Goal: Task Accomplishment & Management: Complete application form

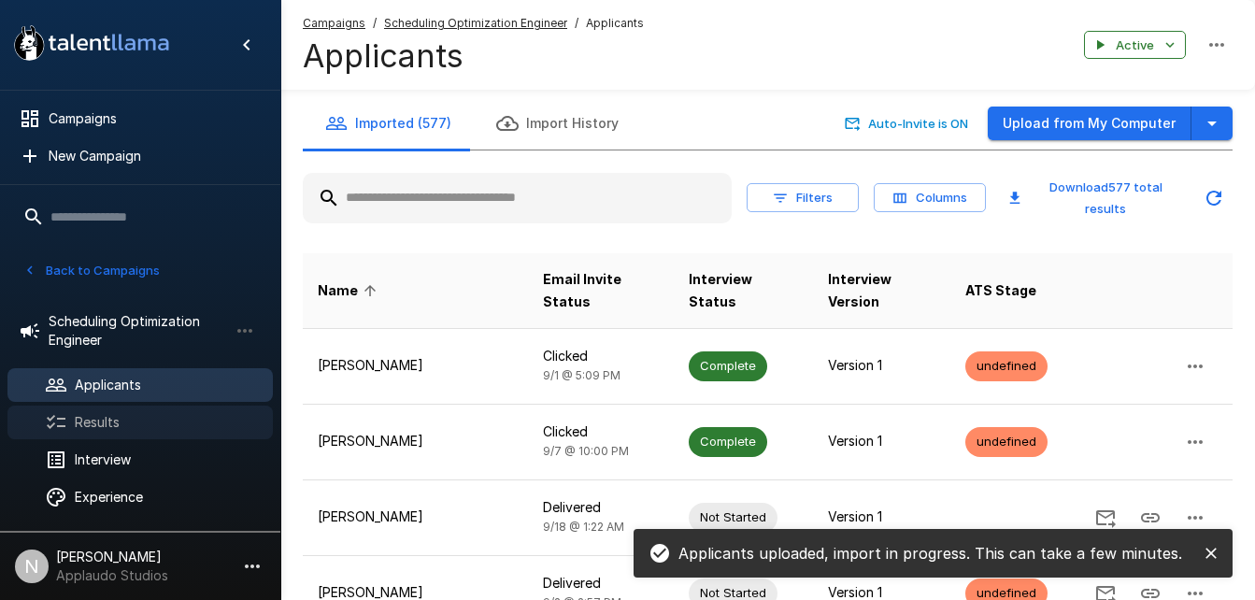
click at [114, 424] on span "Results" at bounding box center [166, 422] width 183 height 19
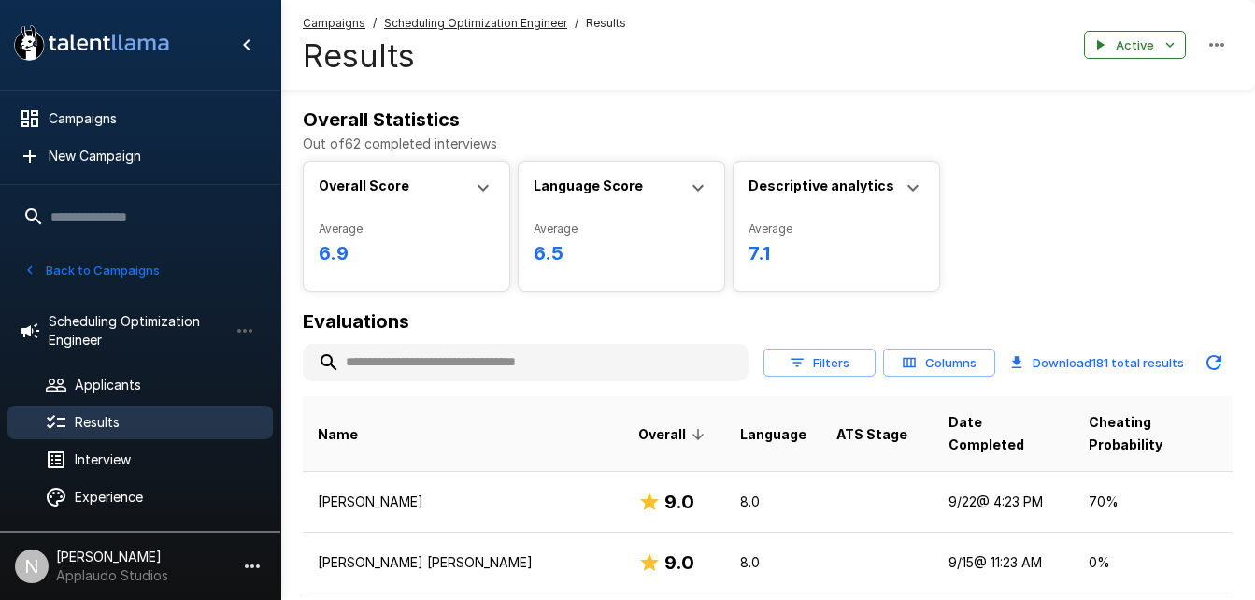
click at [485, 366] on input "text" at bounding box center [526, 363] width 446 height 34
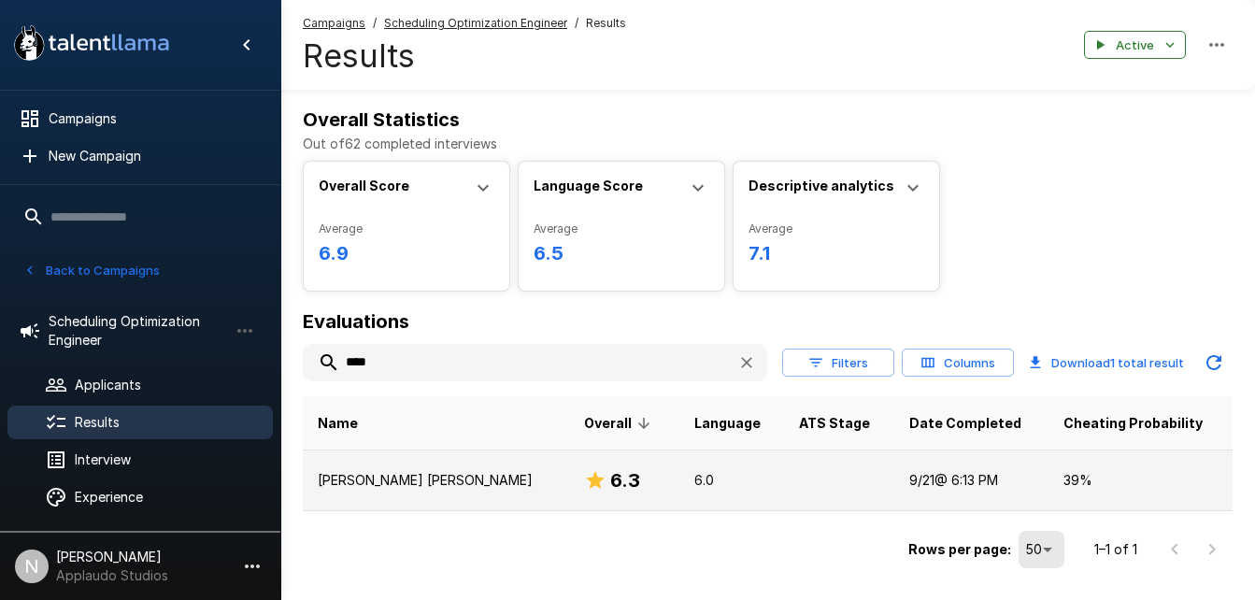
type input "****"
click at [462, 456] on td "[PERSON_NAME] [PERSON_NAME]" at bounding box center [436, 480] width 266 height 61
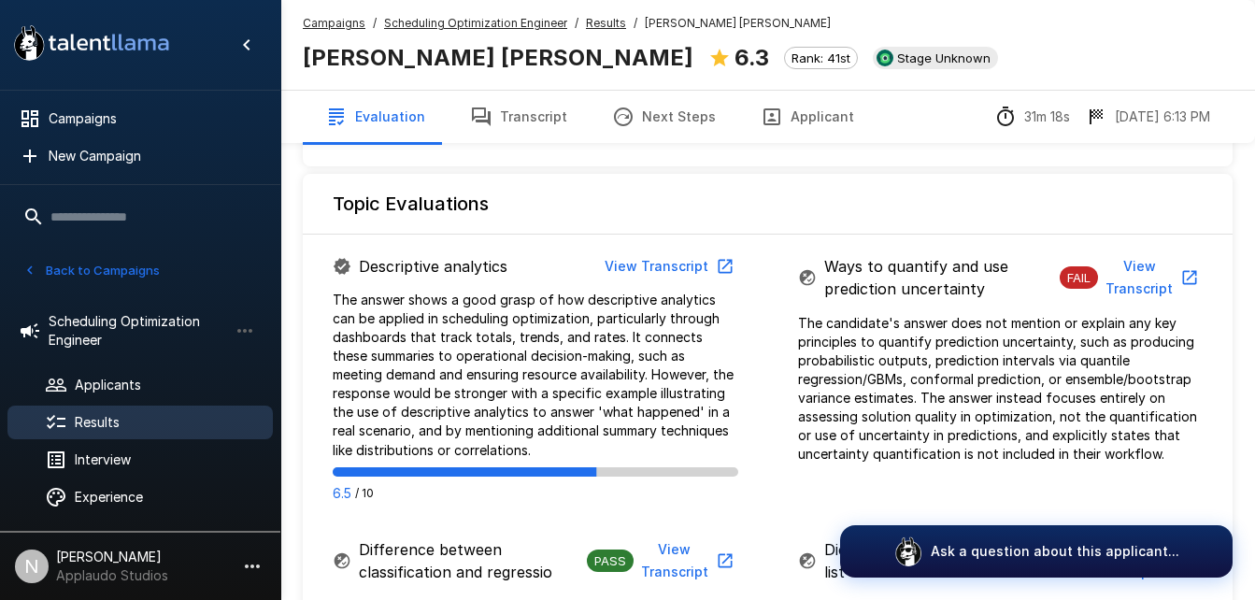
scroll to position [1002, 0]
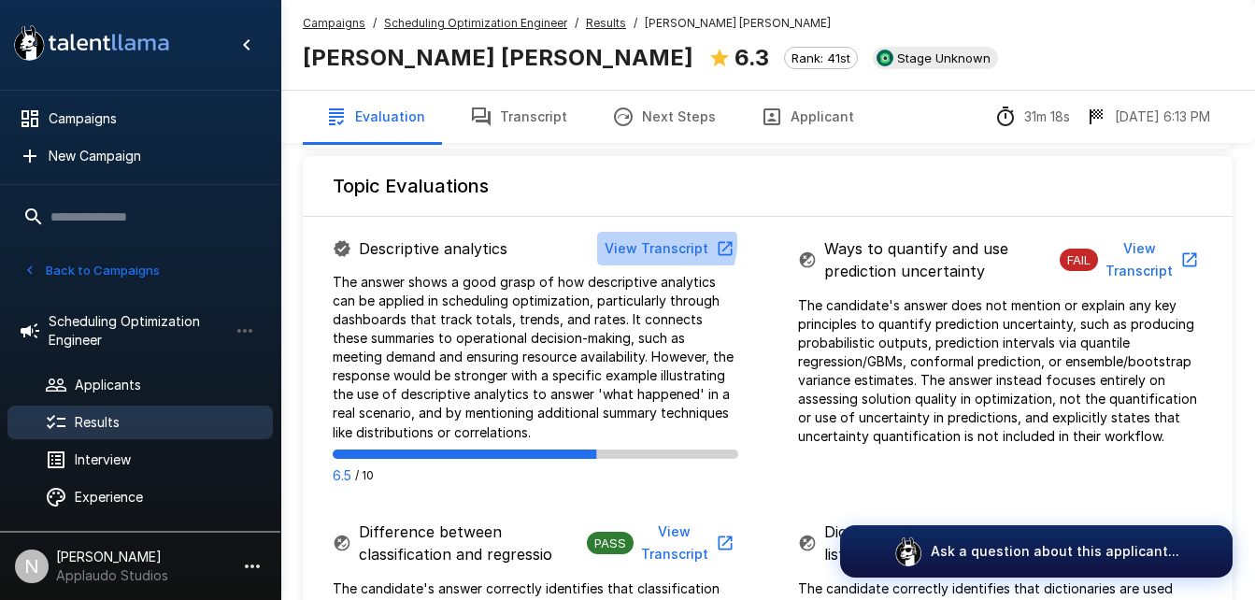
click at [668, 232] on button "View Transcript" at bounding box center [667, 249] width 141 height 35
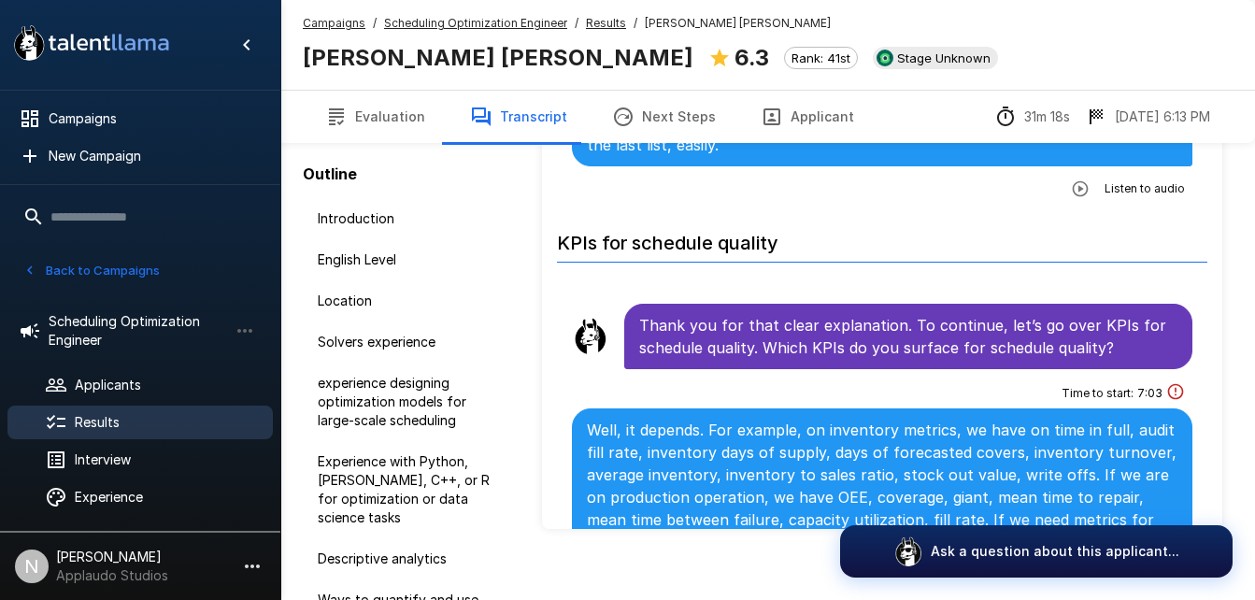
scroll to position [4489, 0]
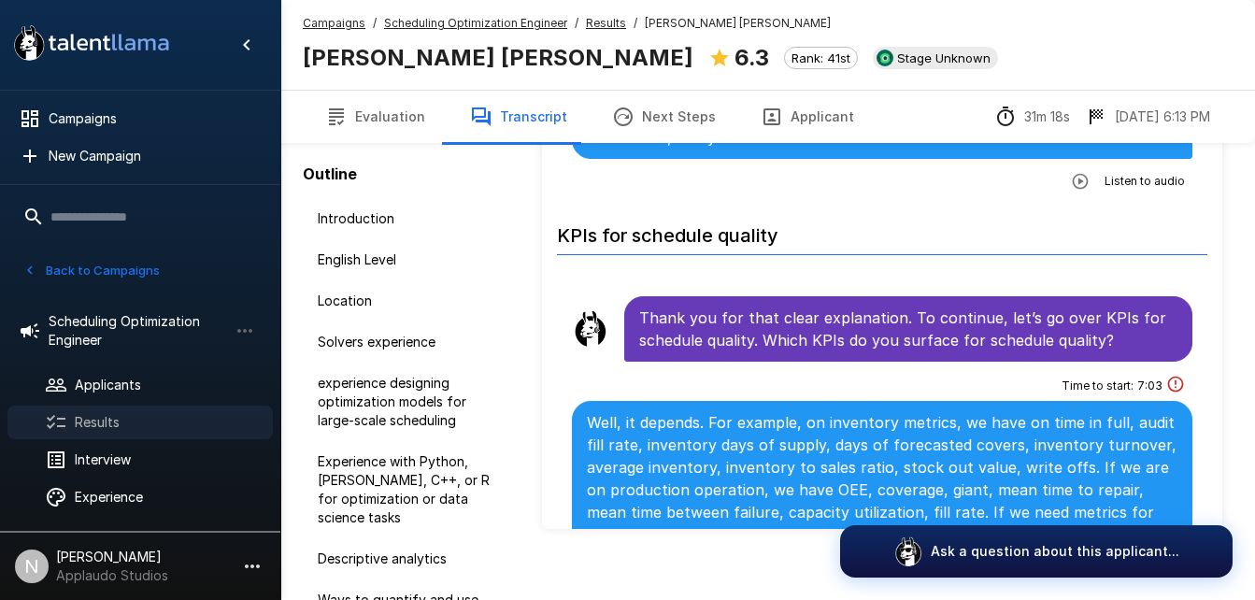
click at [118, 419] on span "Results" at bounding box center [166, 422] width 183 height 19
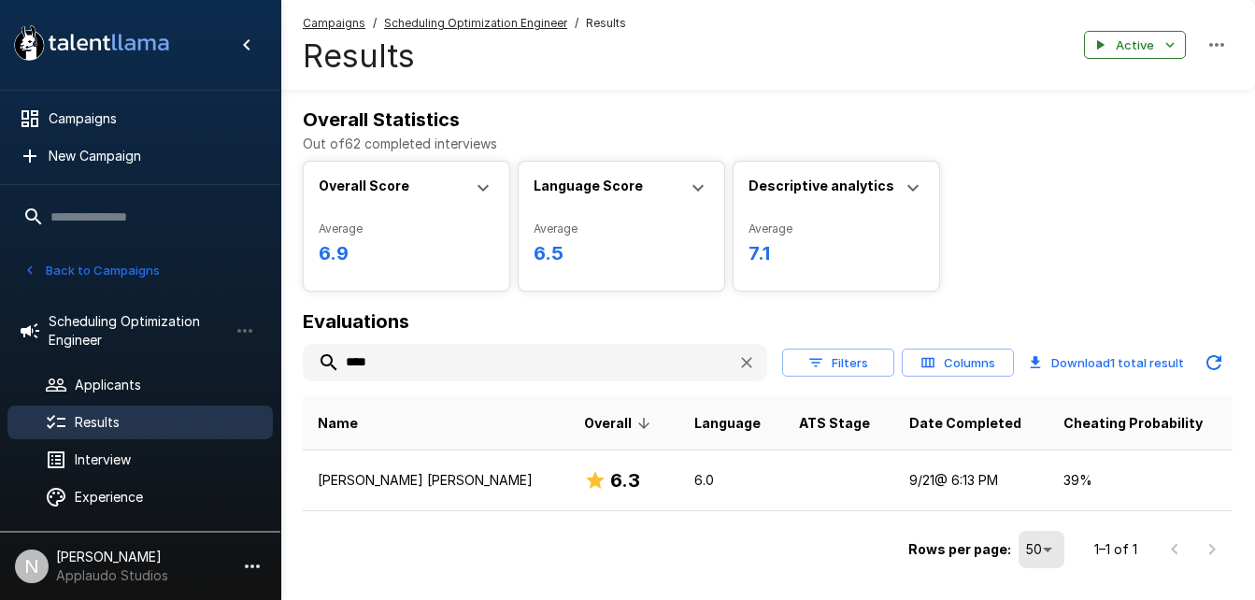
click at [505, 352] on input "****" at bounding box center [513, 363] width 420 height 34
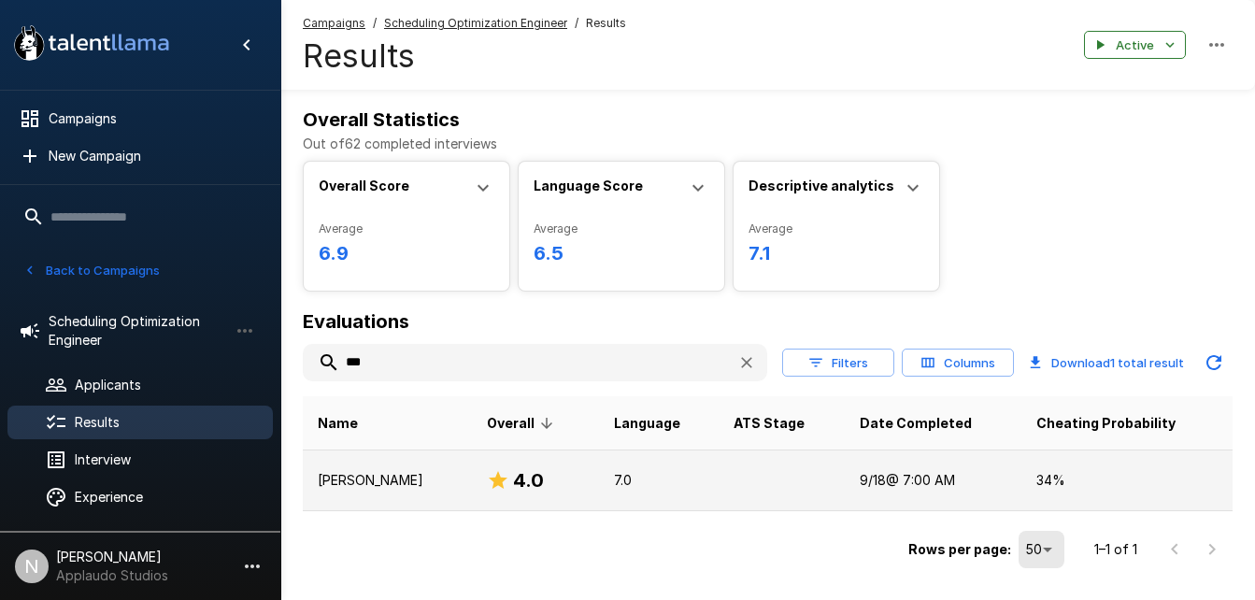
type input "***"
click at [414, 494] on td "[PERSON_NAME]" at bounding box center [387, 480] width 169 height 61
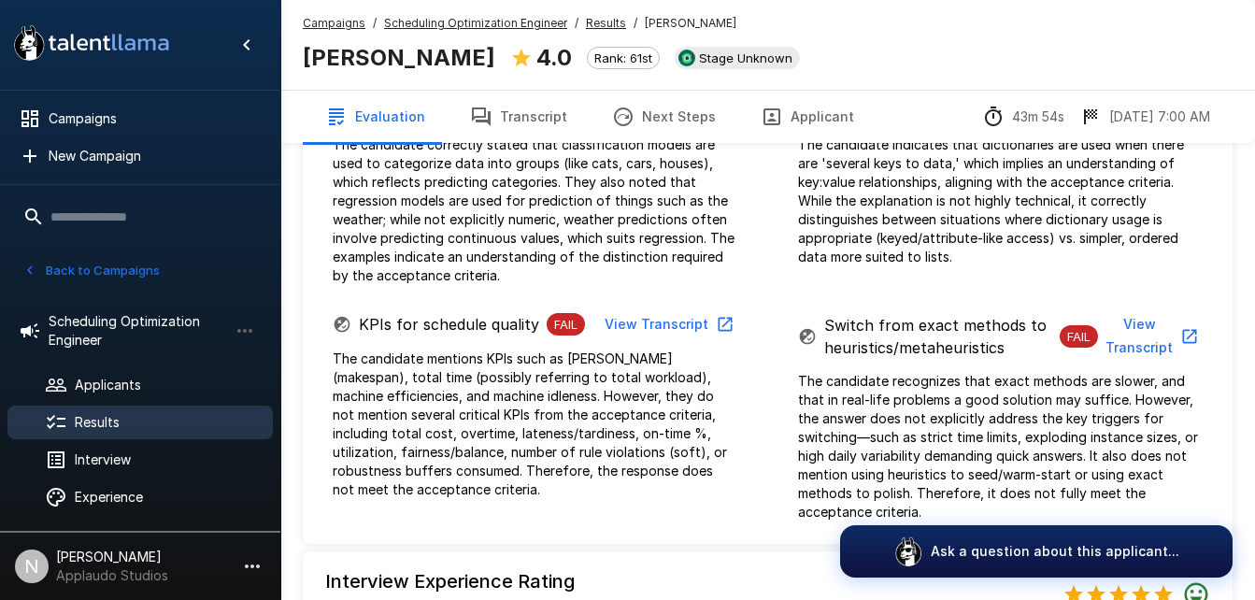
scroll to position [1415, 0]
click at [685, 306] on button "View Transcript" at bounding box center [667, 323] width 141 height 35
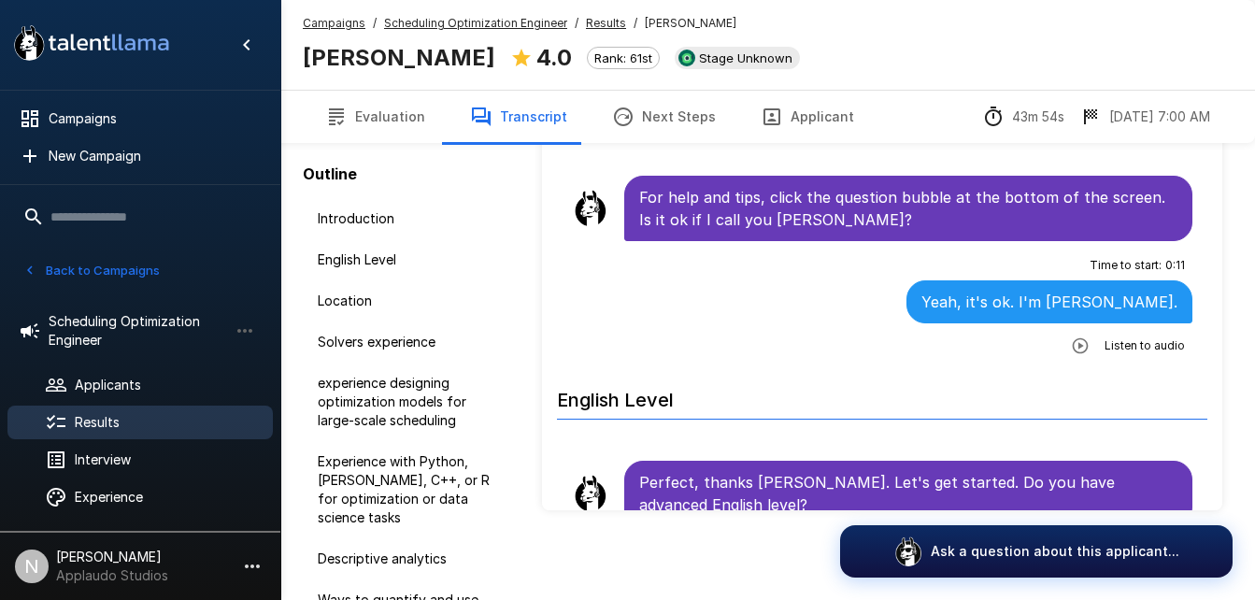
scroll to position [112, 0]
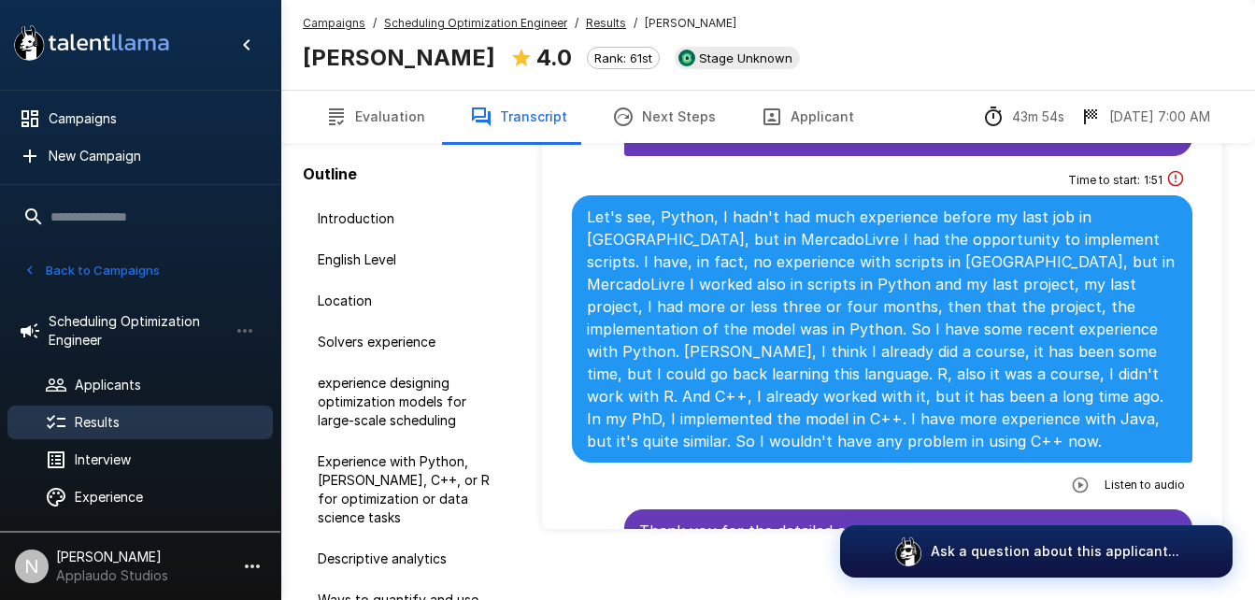
scroll to position [2112, 0]
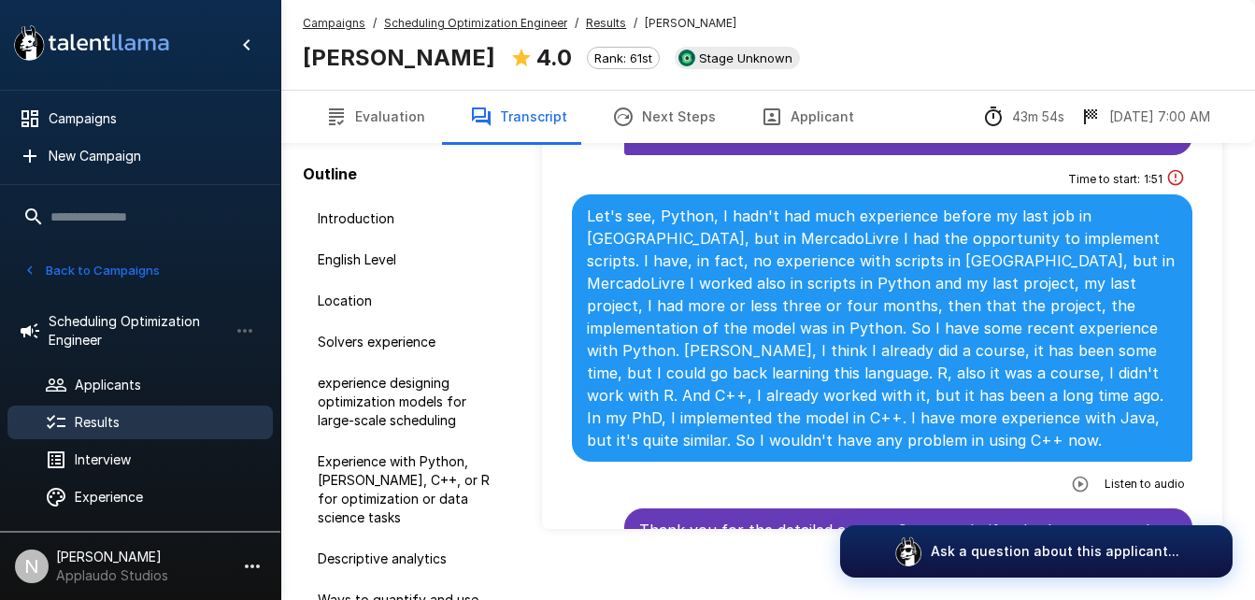
click at [1022, 291] on p "Let's see, Python, I hadn't had much experience before my last job in [GEOGRAPH…" at bounding box center [882, 328] width 590 height 247
click at [96, 107] on div "Campaigns" at bounding box center [139, 119] width 265 height 34
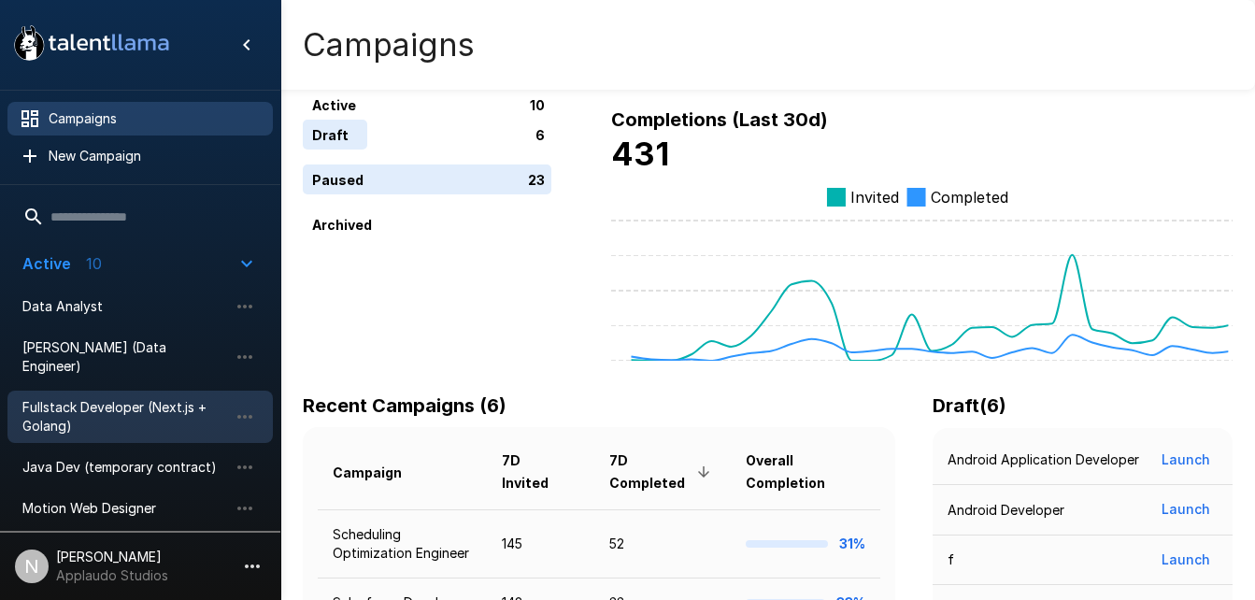
scroll to position [178, 0]
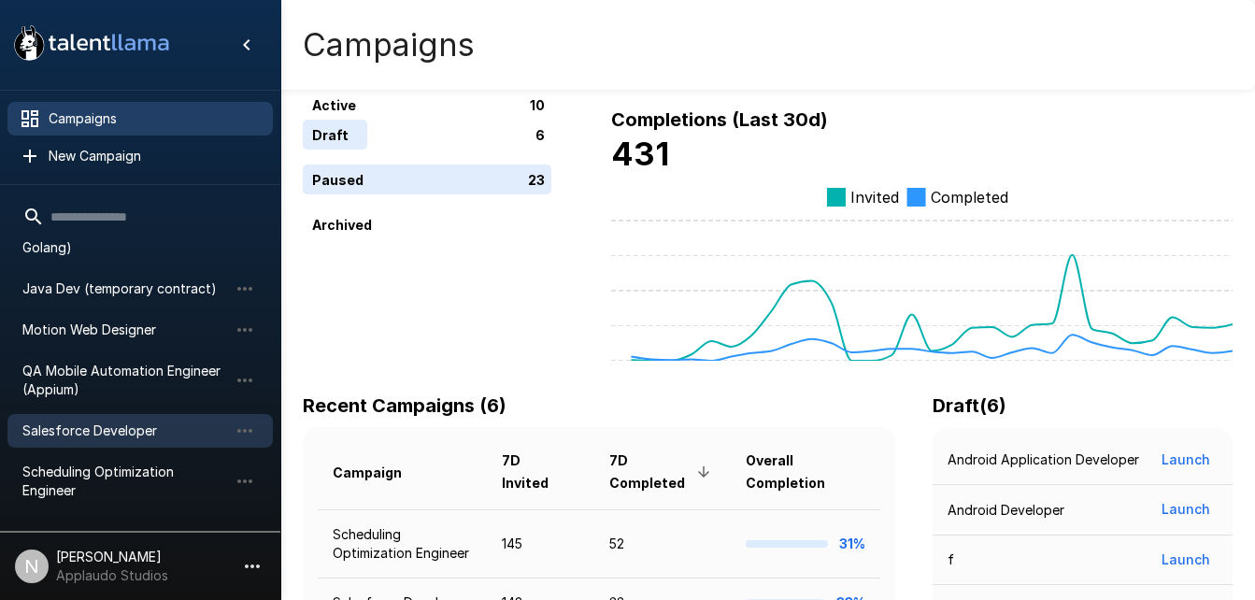
click at [127, 421] on span "Salesforce Developer" at bounding box center [125, 430] width 206 height 19
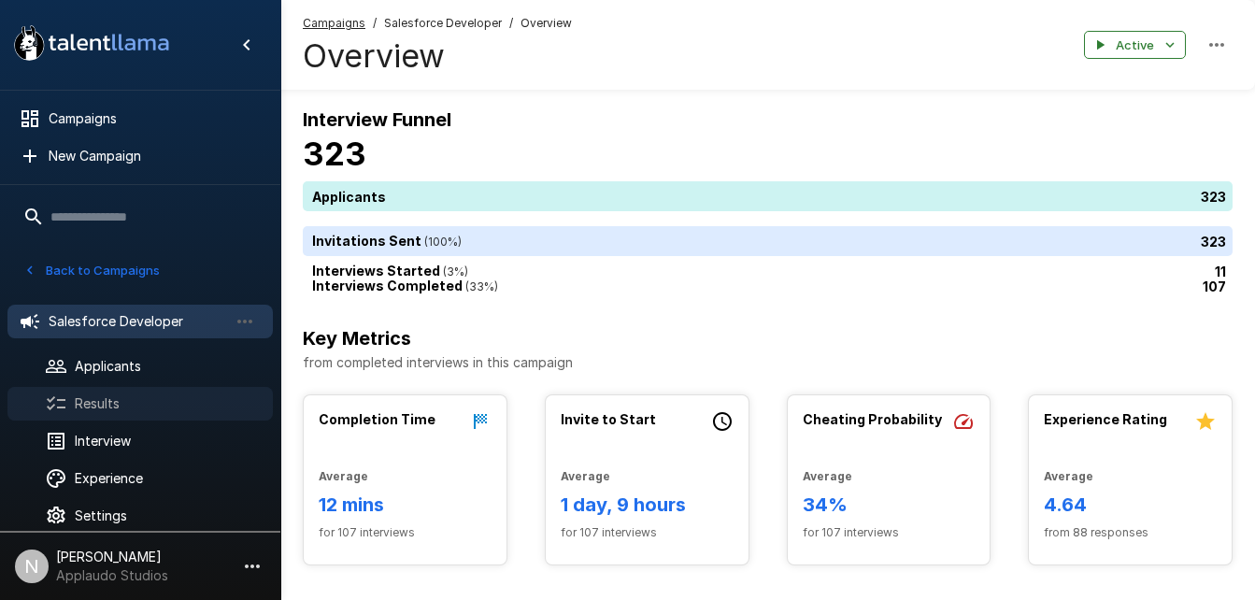
click at [142, 408] on span "Results" at bounding box center [166, 403] width 183 height 19
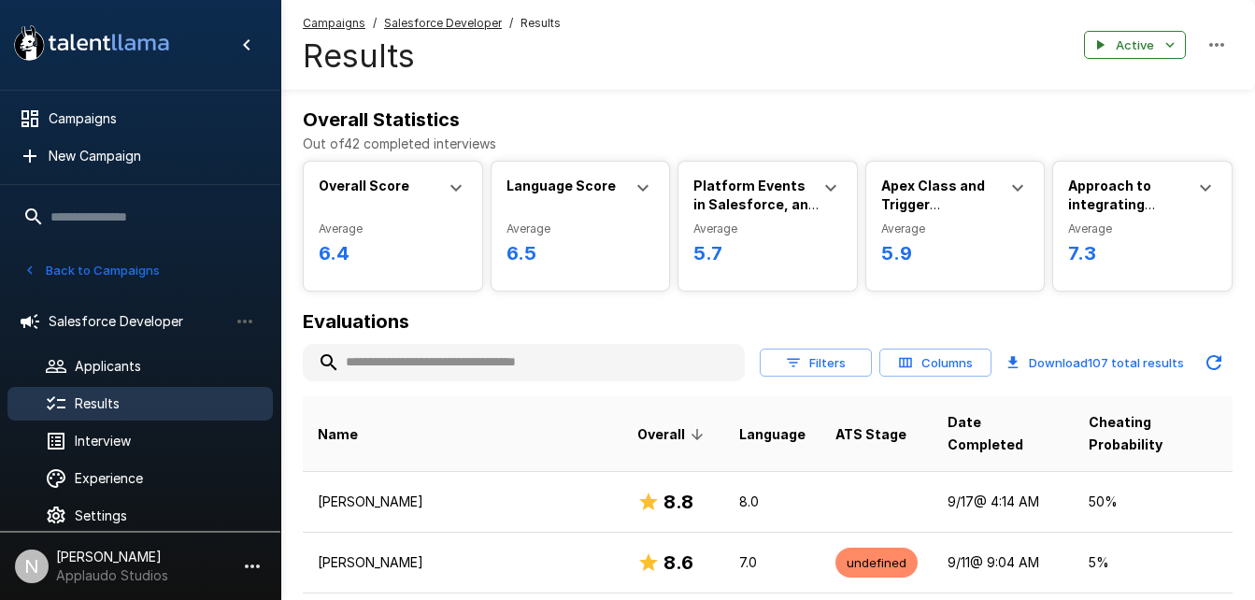
click at [384, 362] on input "text" at bounding box center [524, 363] width 442 height 34
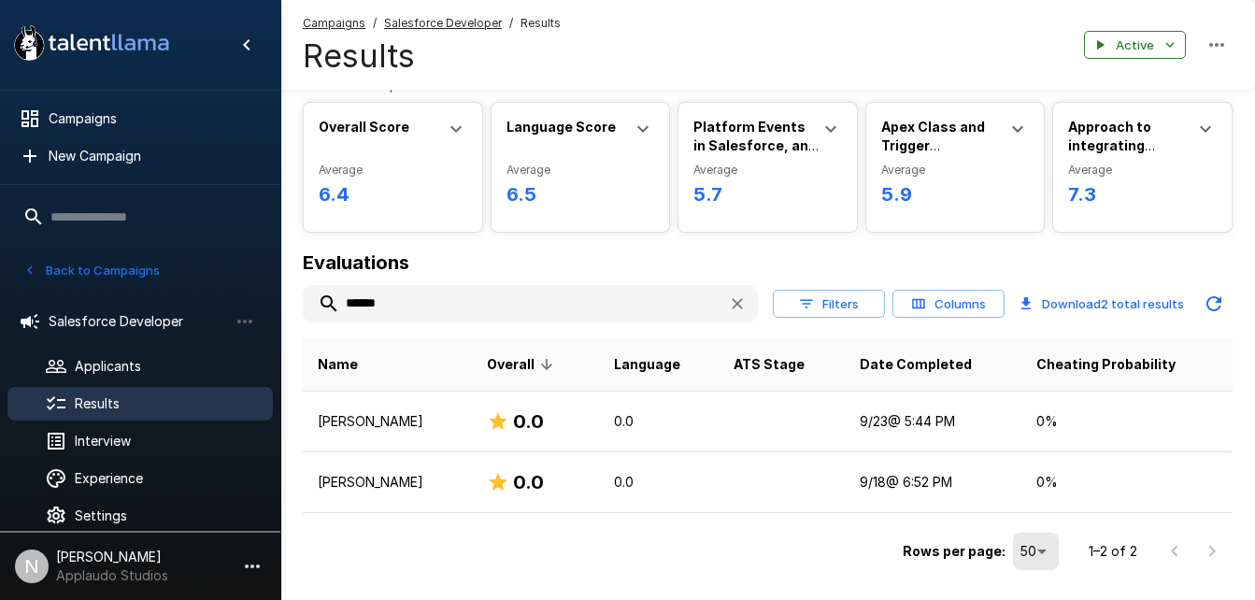
scroll to position [60, 0]
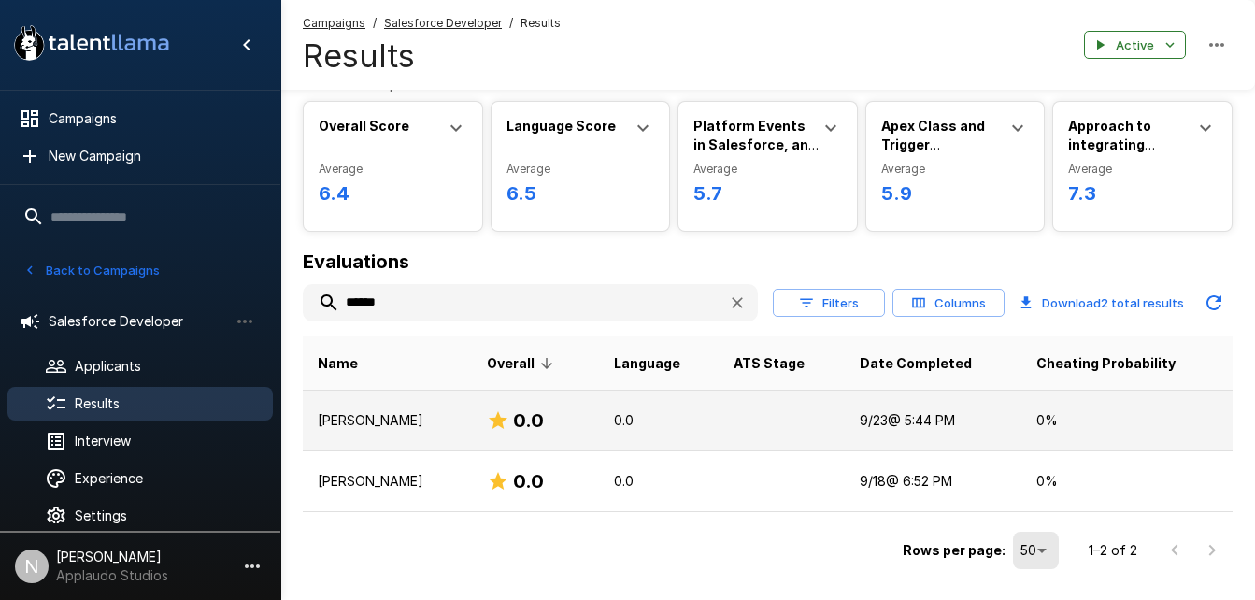
type input "******"
click at [396, 415] on p "[PERSON_NAME]" at bounding box center [387, 420] width 139 height 19
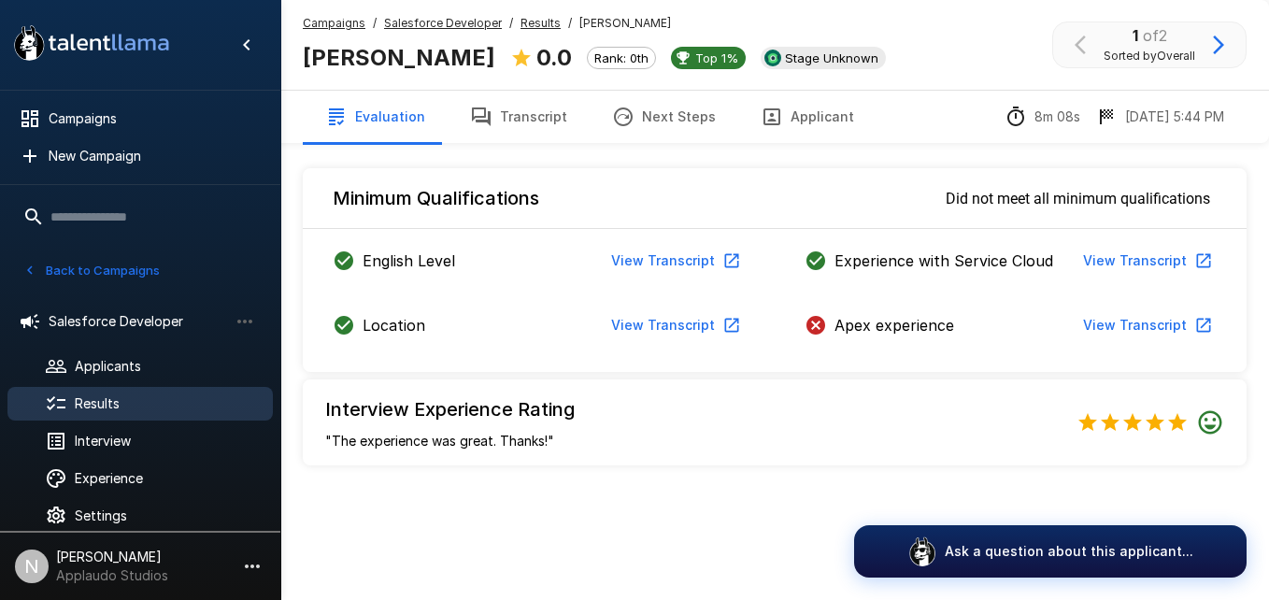
click at [1195, 320] on icon "button" at bounding box center [1203, 325] width 19 height 19
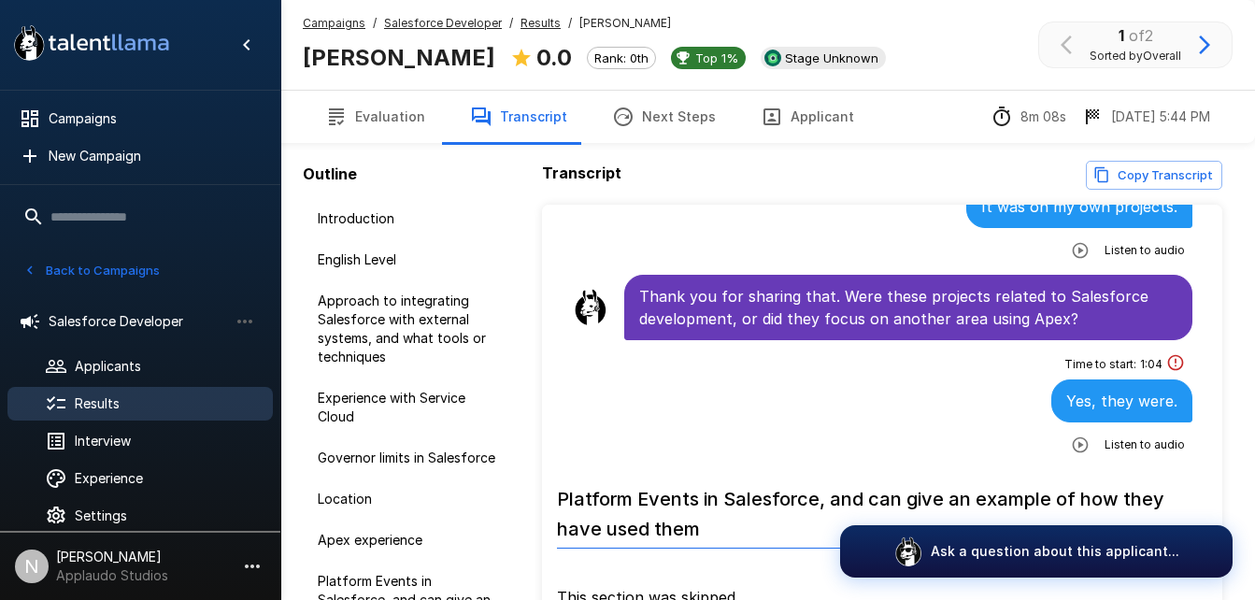
scroll to position [1949, 0]
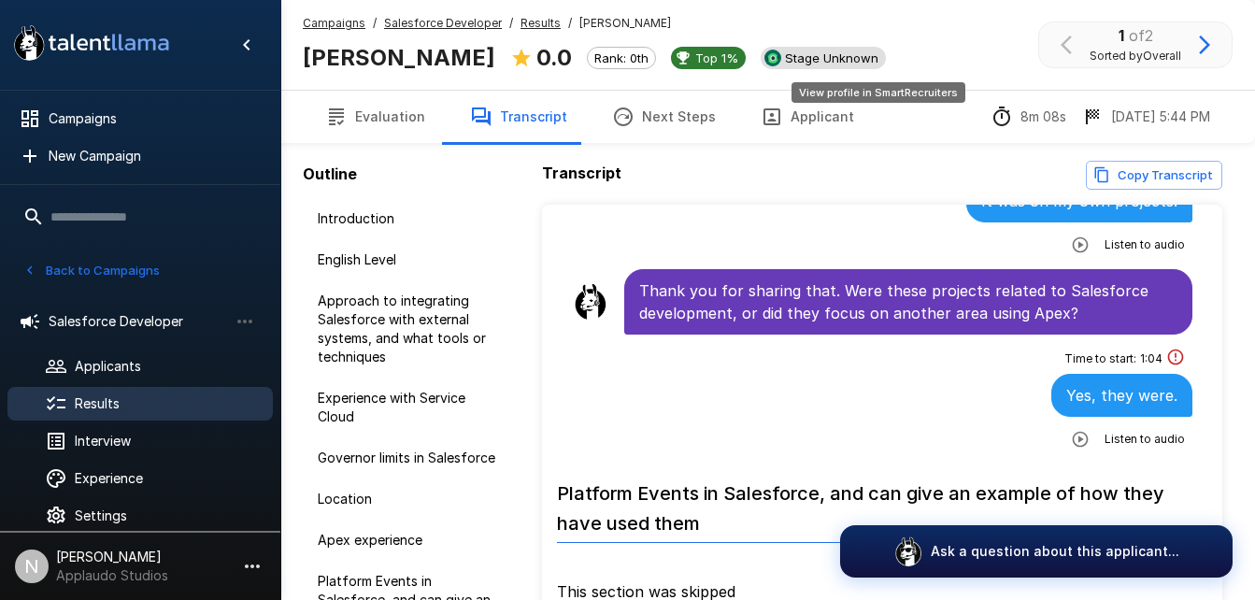
click at [864, 64] on span "Stage Unknown" at bounding box center [831, 57] width 108 height 15
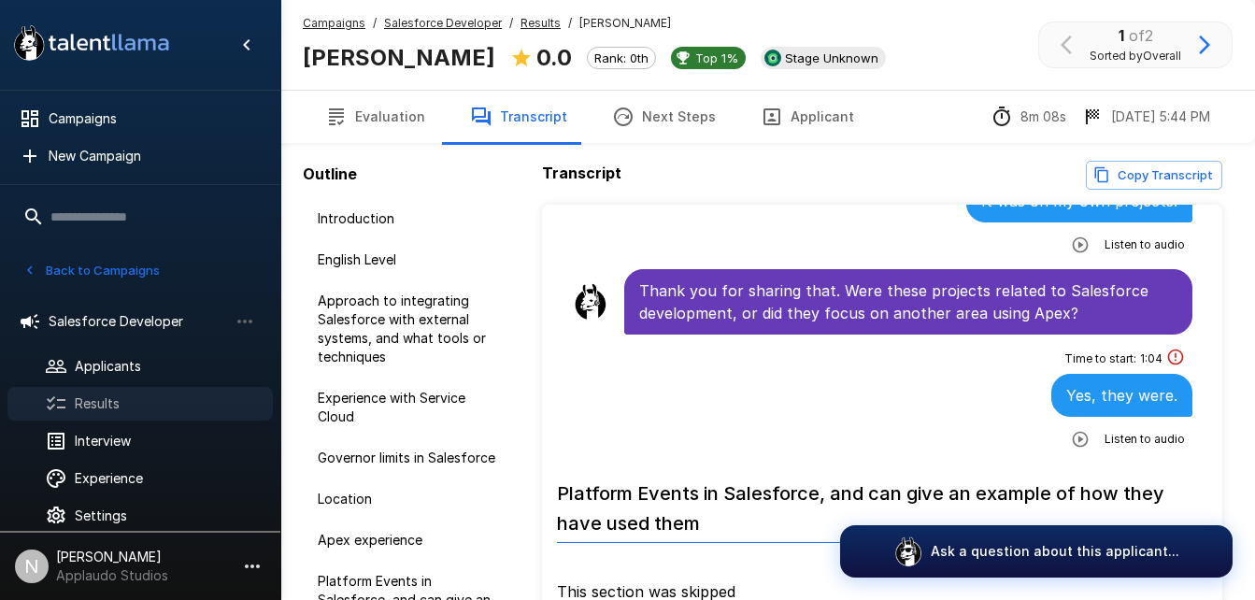
click at [177, 402] on span "Results" at bounding box center [166, 403] width 183 height 19
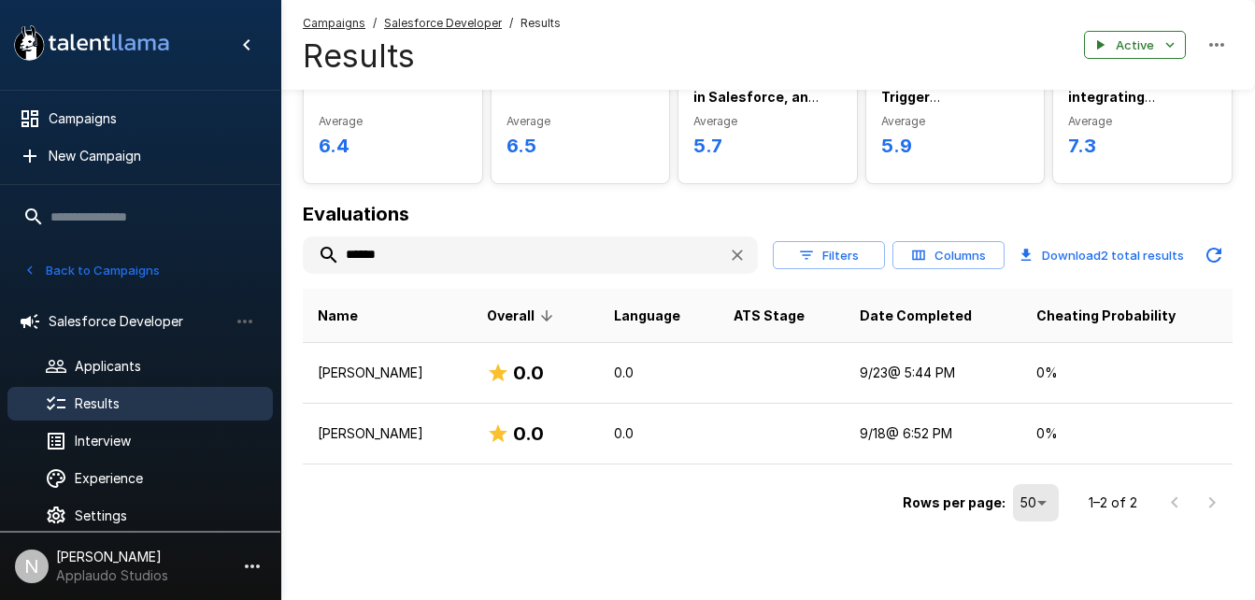
scroll to position [109, 0]
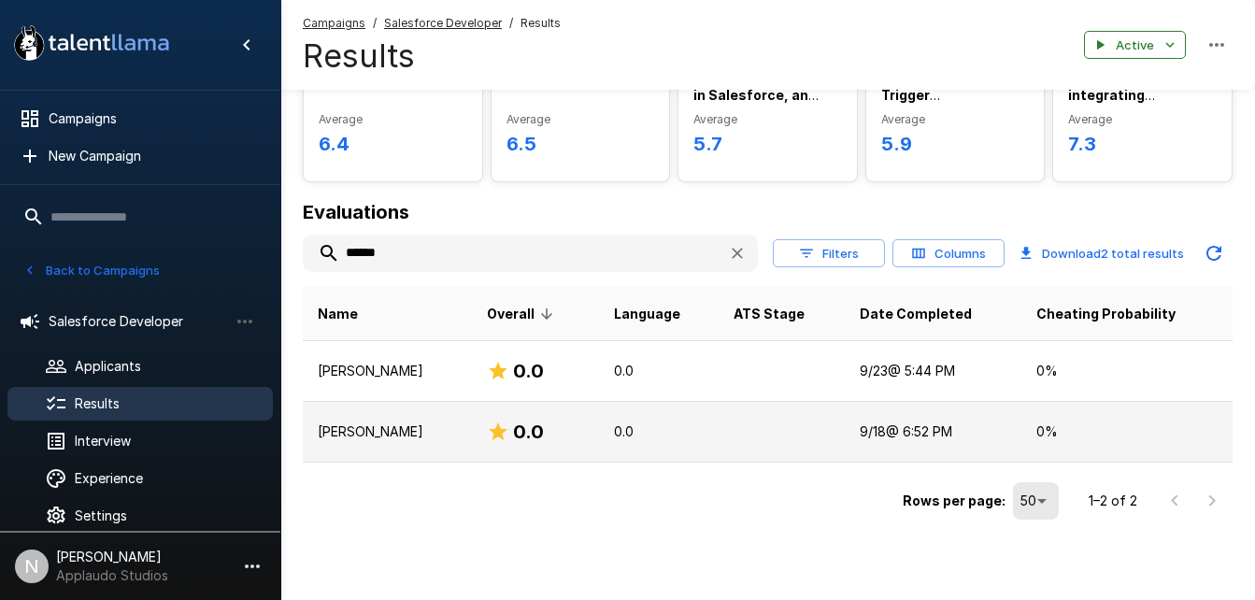
click at [455, 431] on p "[PERSON_NAME]" at bounding box center [387, 431] width 139 height 19
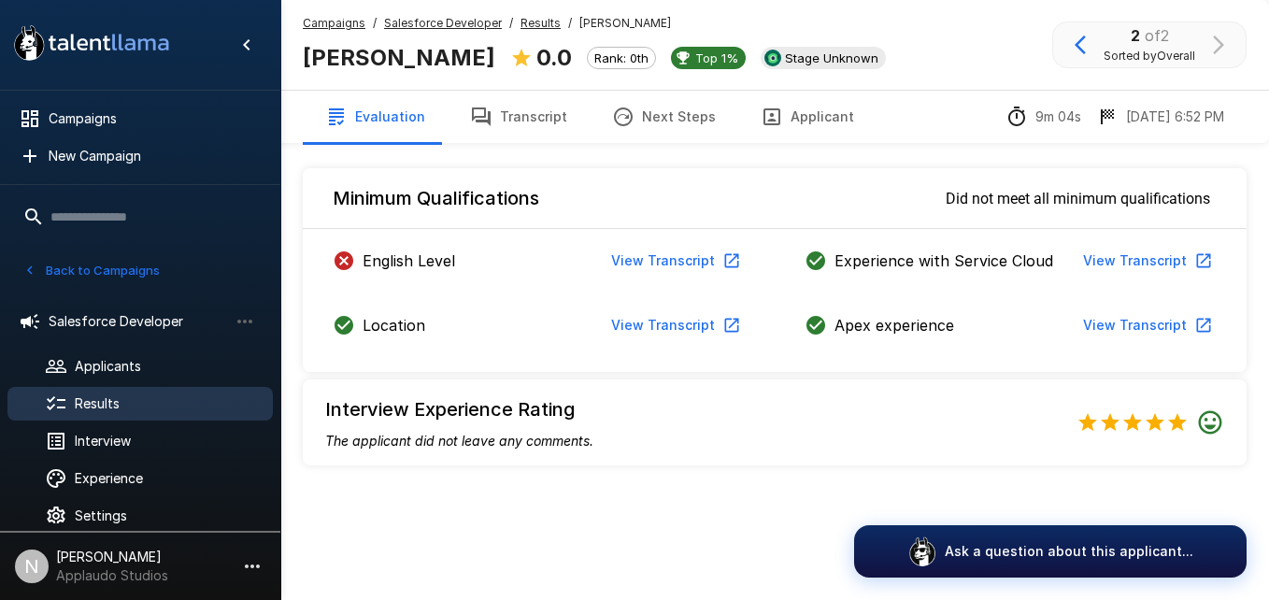
click at [157, 404] on span "Results" at bounding box center [166, 403] width 183 height 19
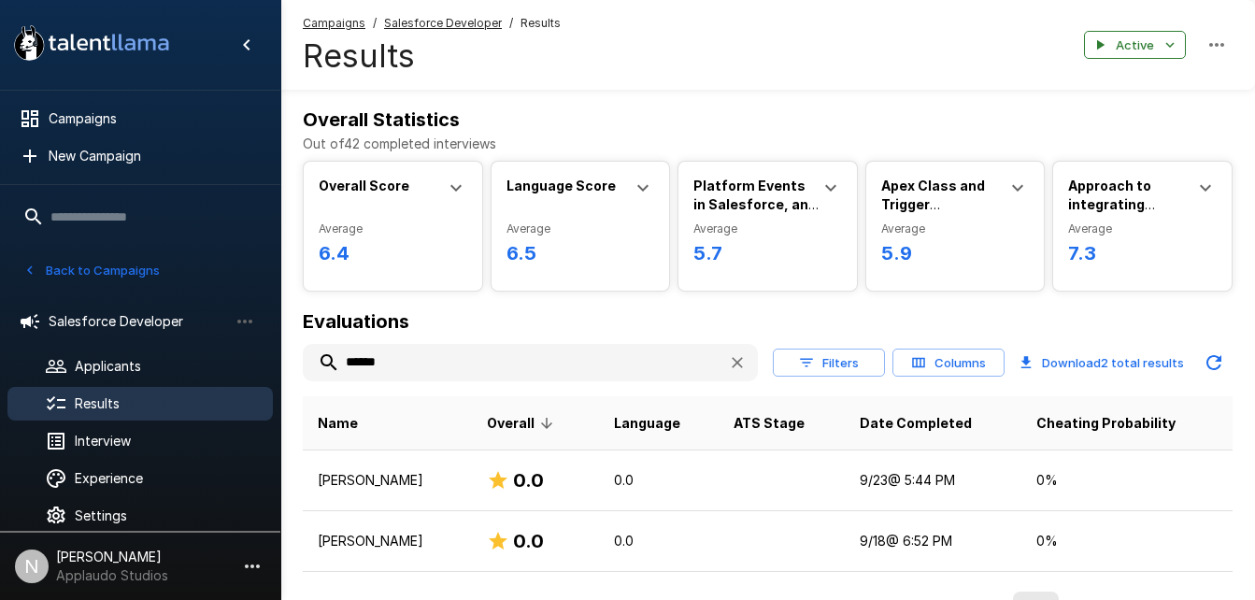
click at [423, 363] on input "******" at bounding box center [508, 363] width 410 height 34
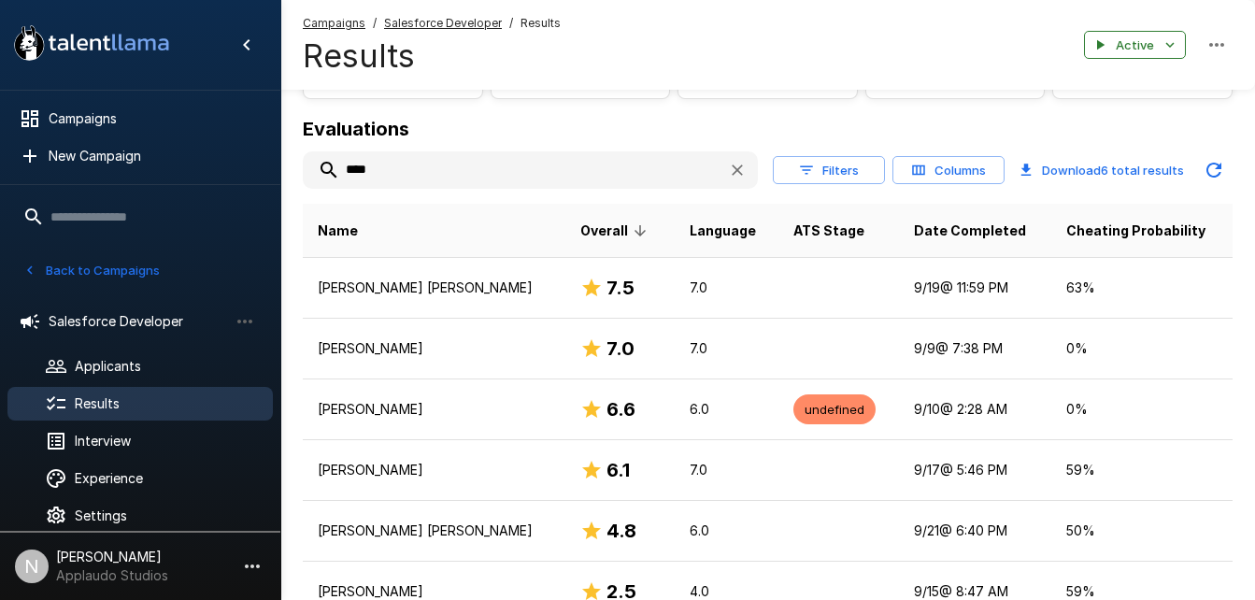
scroll to position [289, 0]
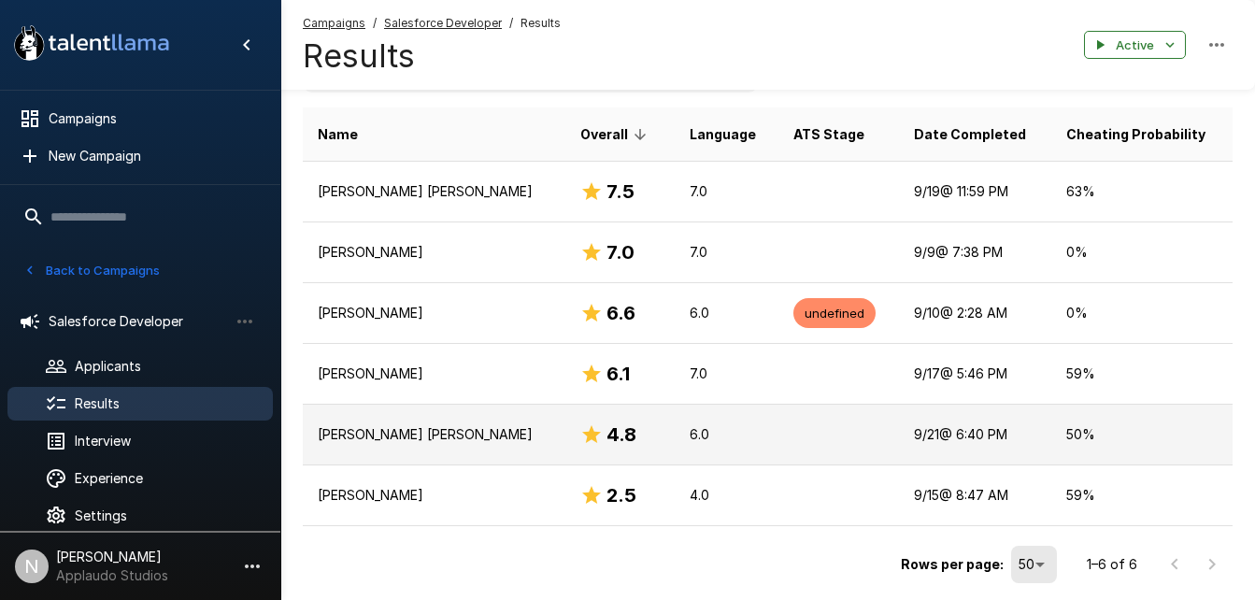
type input "****"
click at [535, 450] on td "[PERSON_NAME] [PERSON_NAME]" at bounding box center [434, 435] width 263 height 61
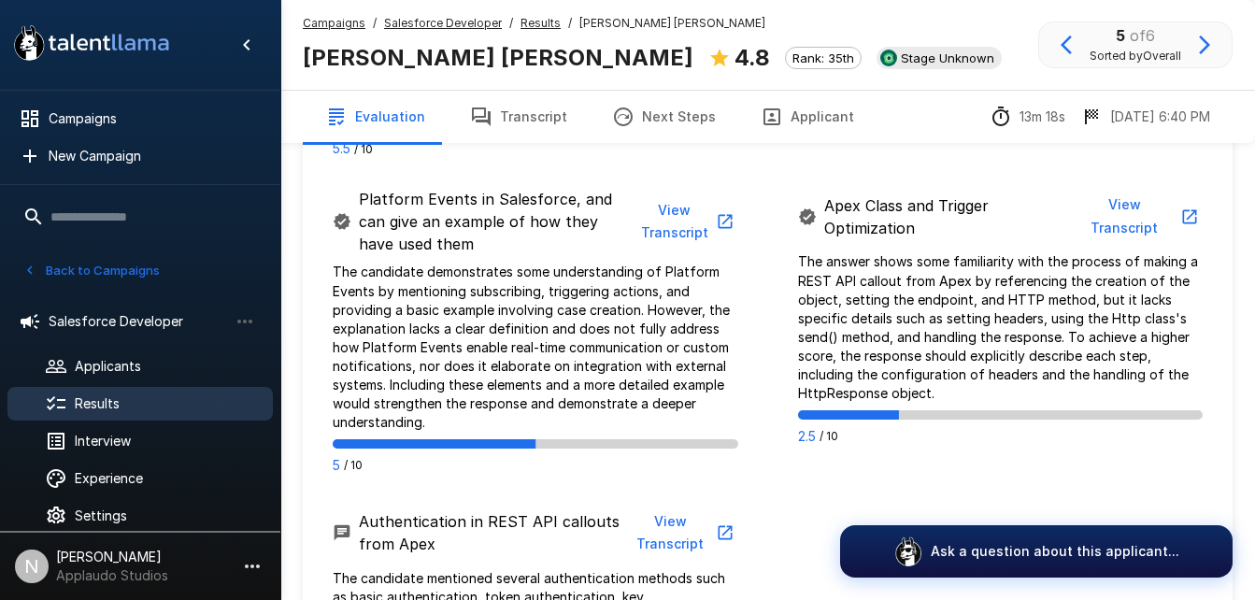
click at [698, 225] on button "View Transcript" at bounding box center [685, 221] width 105 height 57
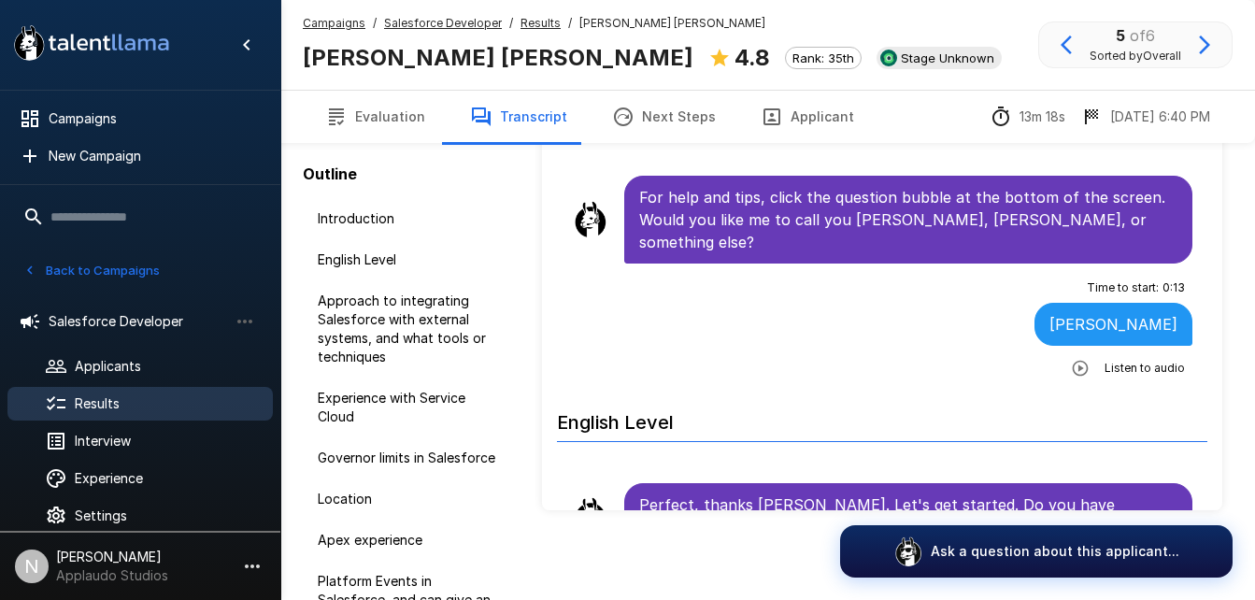
scroll to position [112, 0]
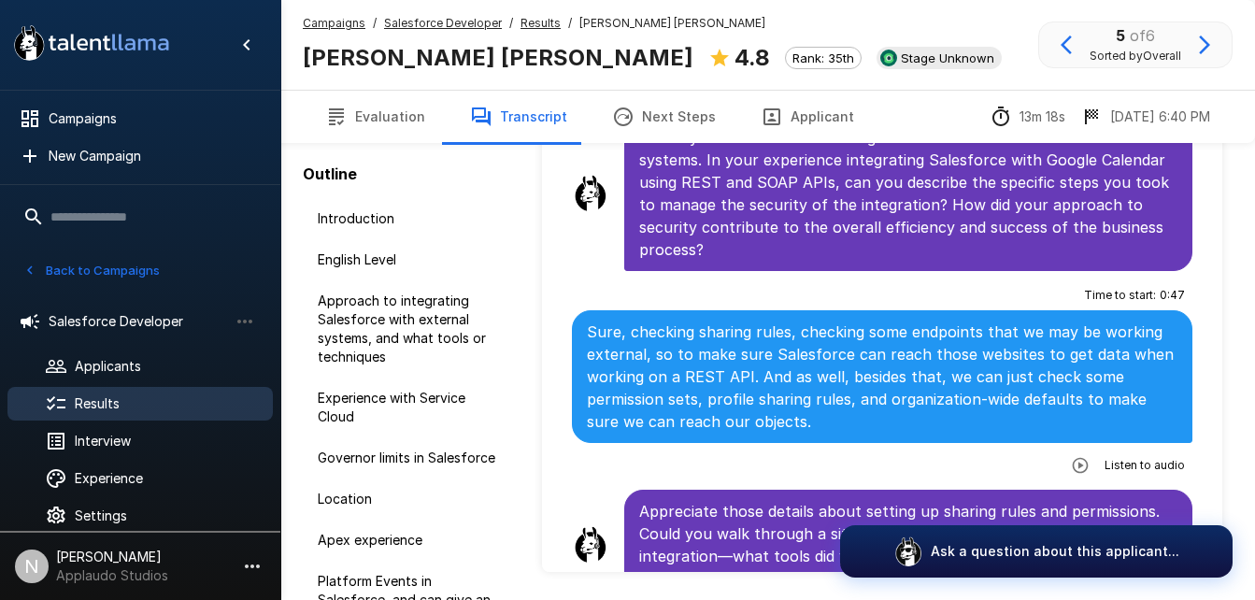
scroll to position [758, 0]
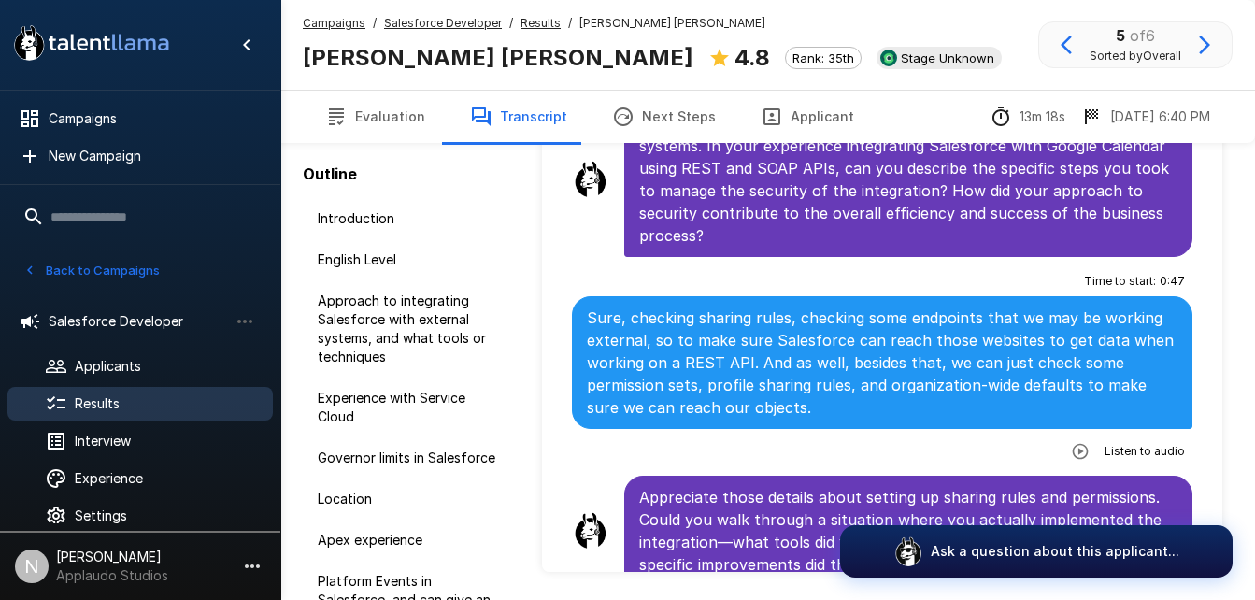
click at [1071, 442] on icon "button" at bounding box center [1080, 451] width 19 height 19
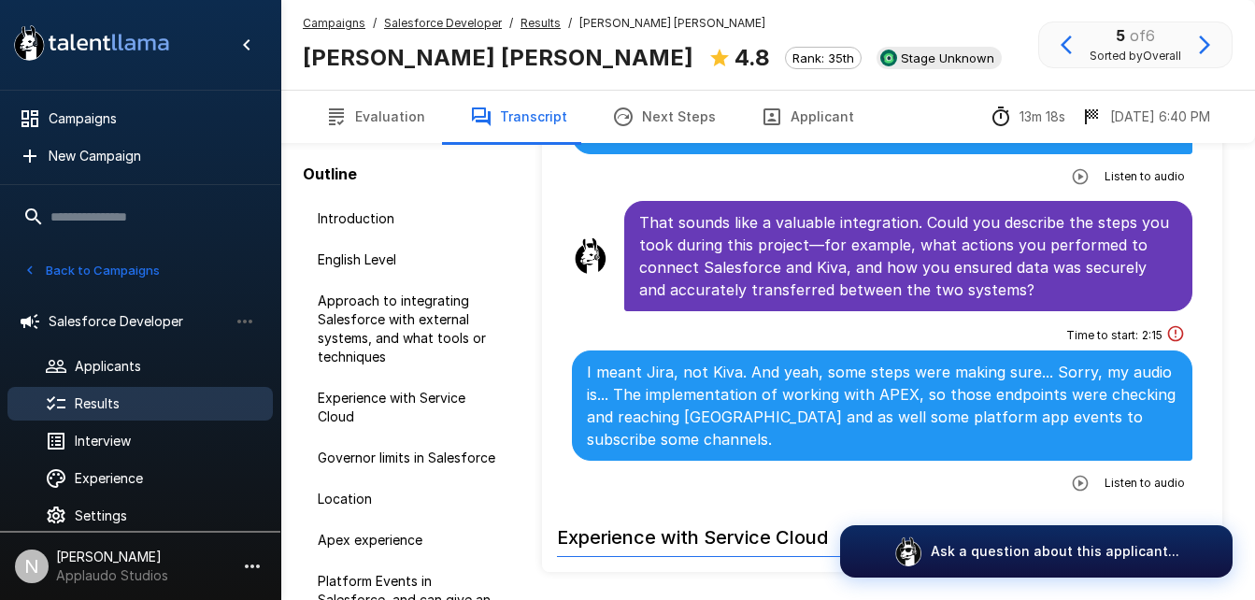
scroll to position [1602, 0]
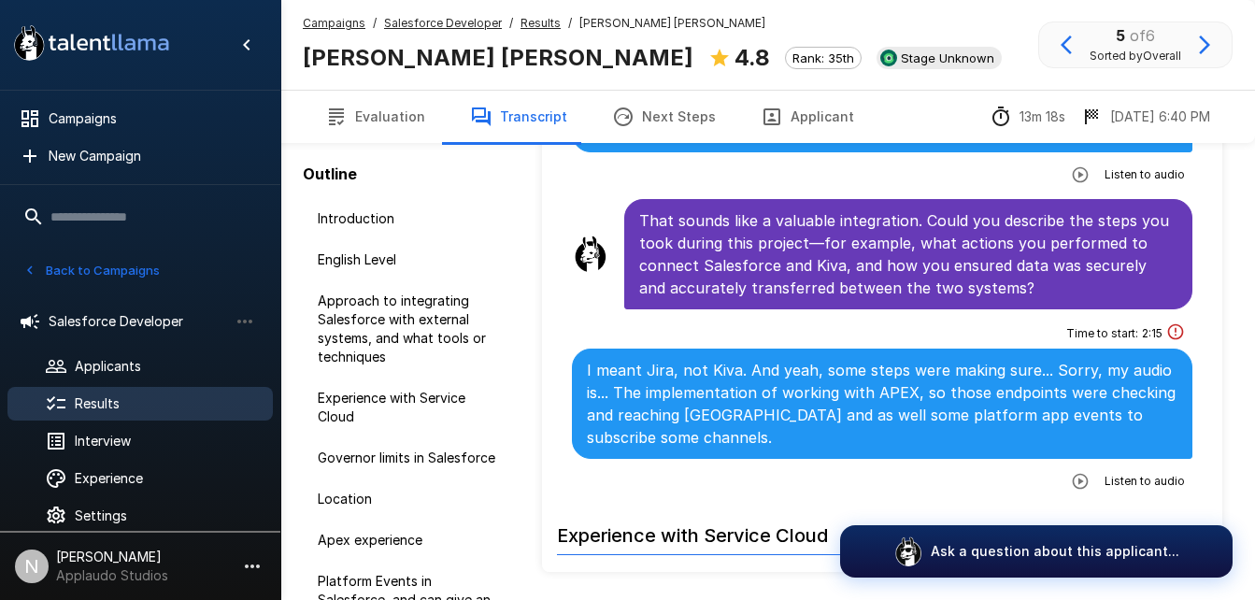
click at [1072, 473] on icon "button" at bounding box center [1080, 481] width 16 height 16
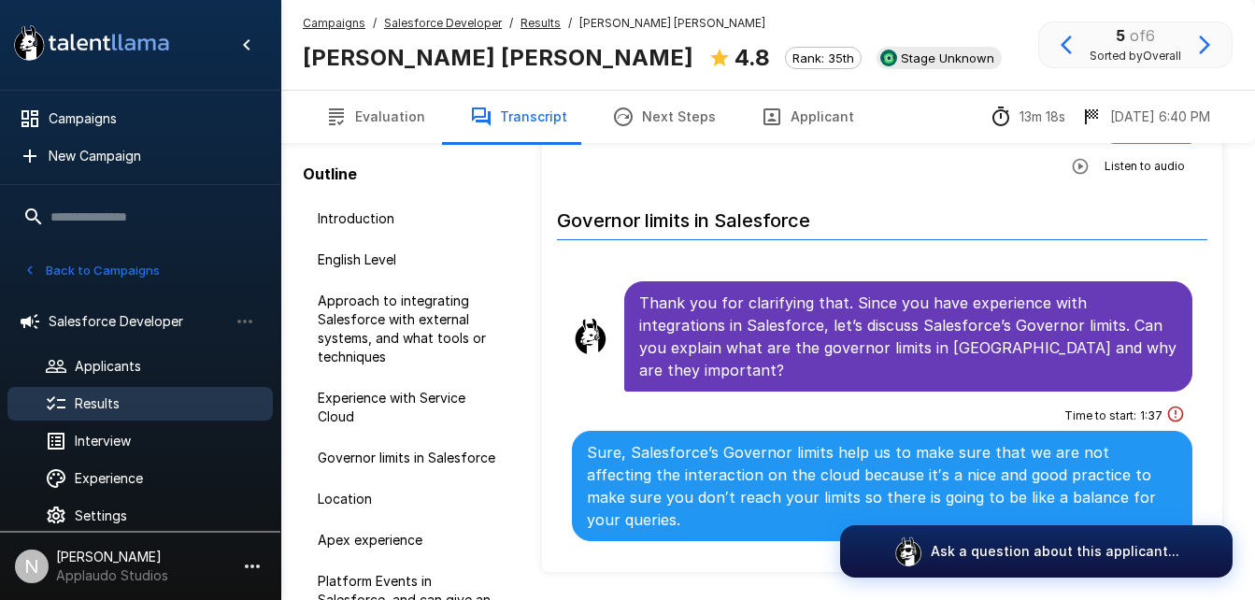
scroll to position [2283, 0]
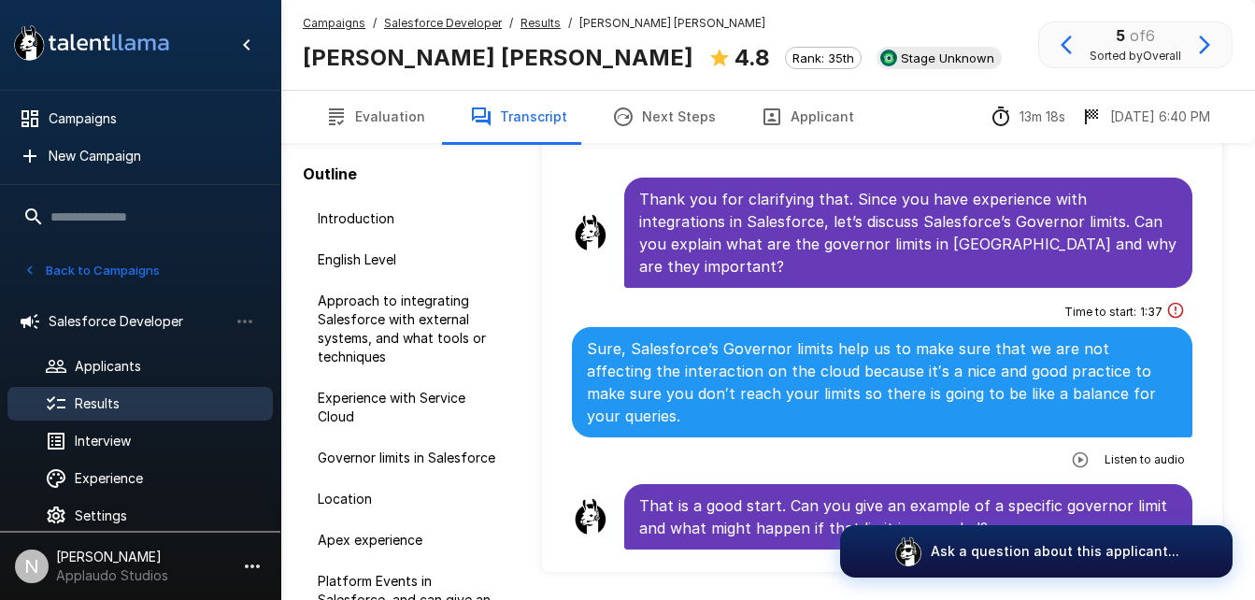
click at [1076, 450] on icon "button" at bounding box center [1080, 459] width 19 height 19
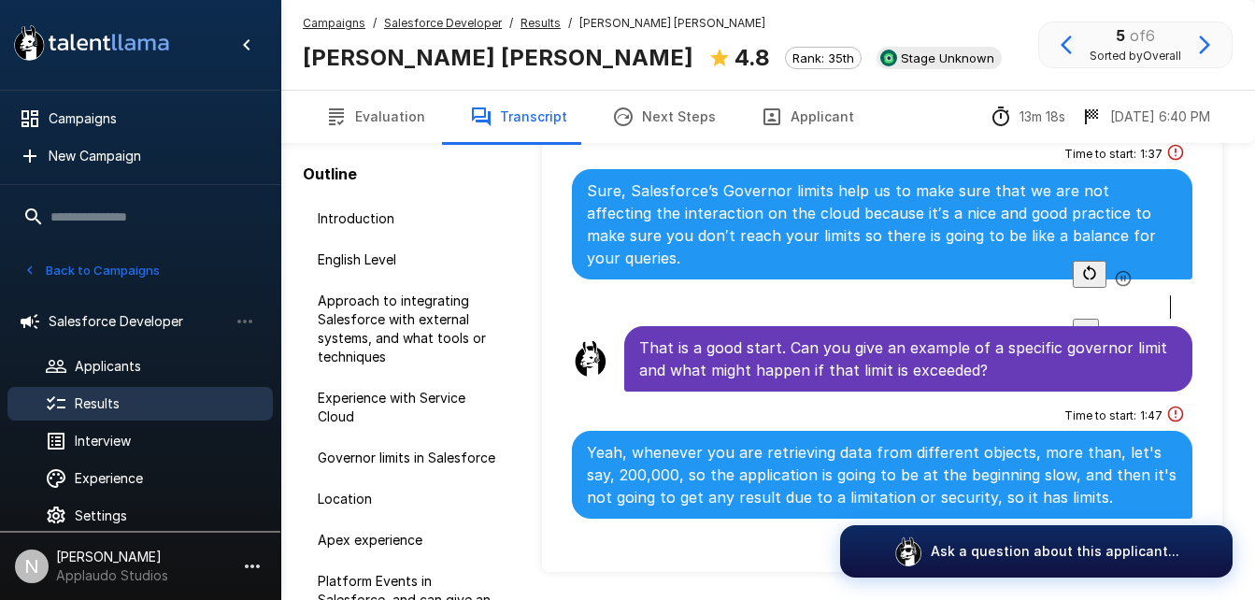
scroll to position [2460, 0]
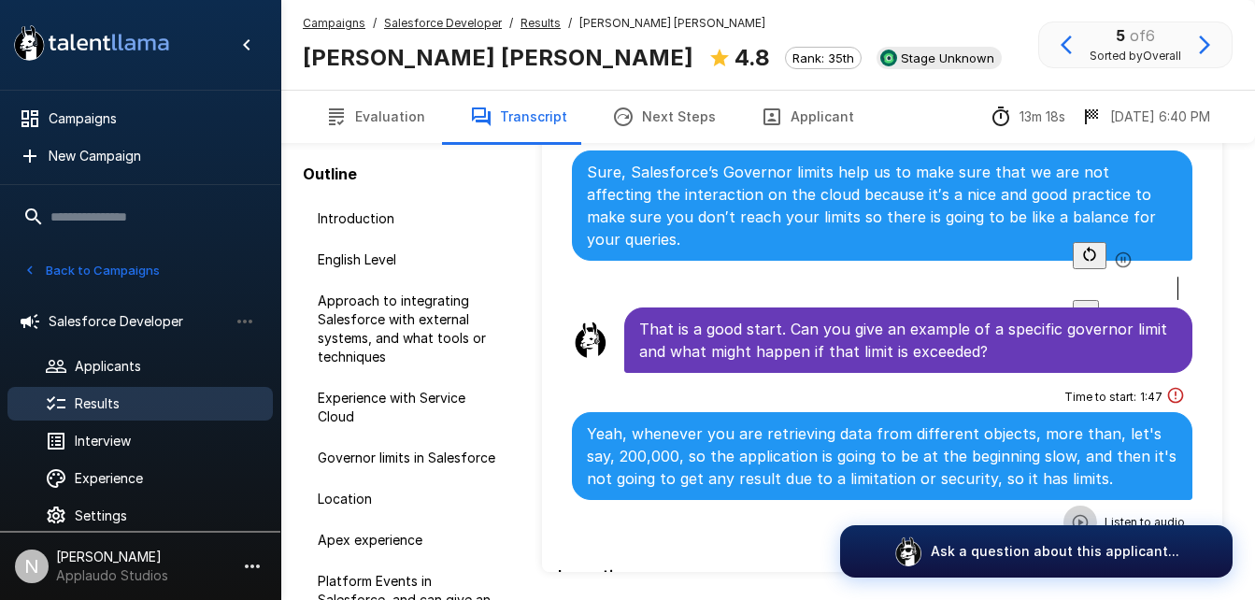
click at [1072, 514] on icon "button" at bounding box center [1080, 522] width 16 height 16
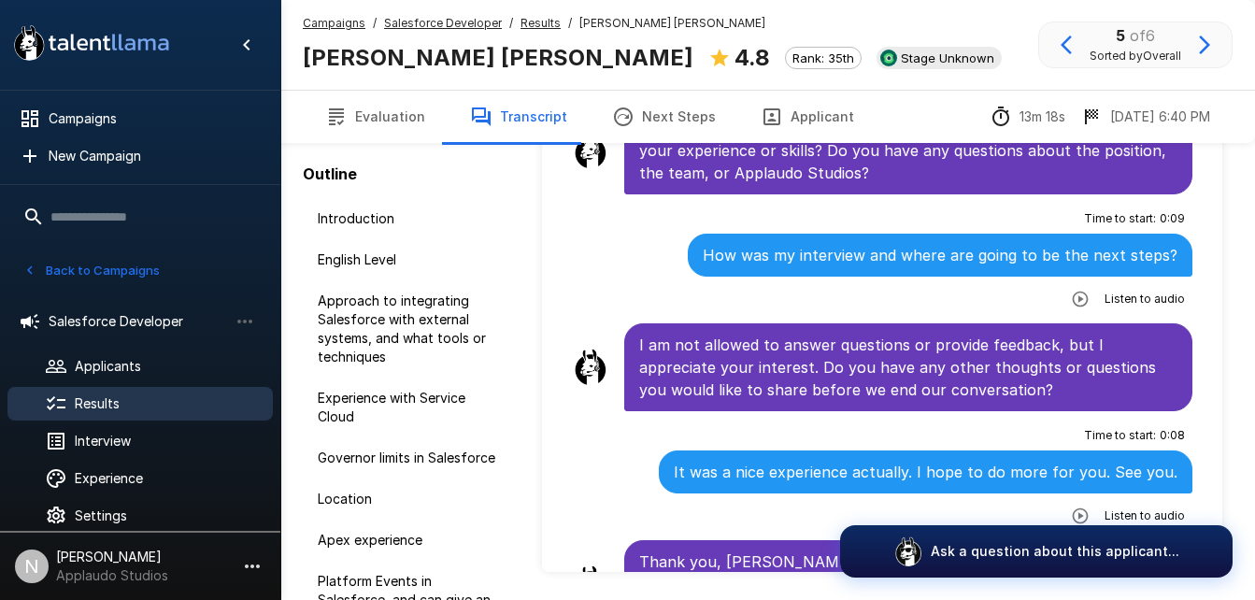
scroll to position [131, 0]
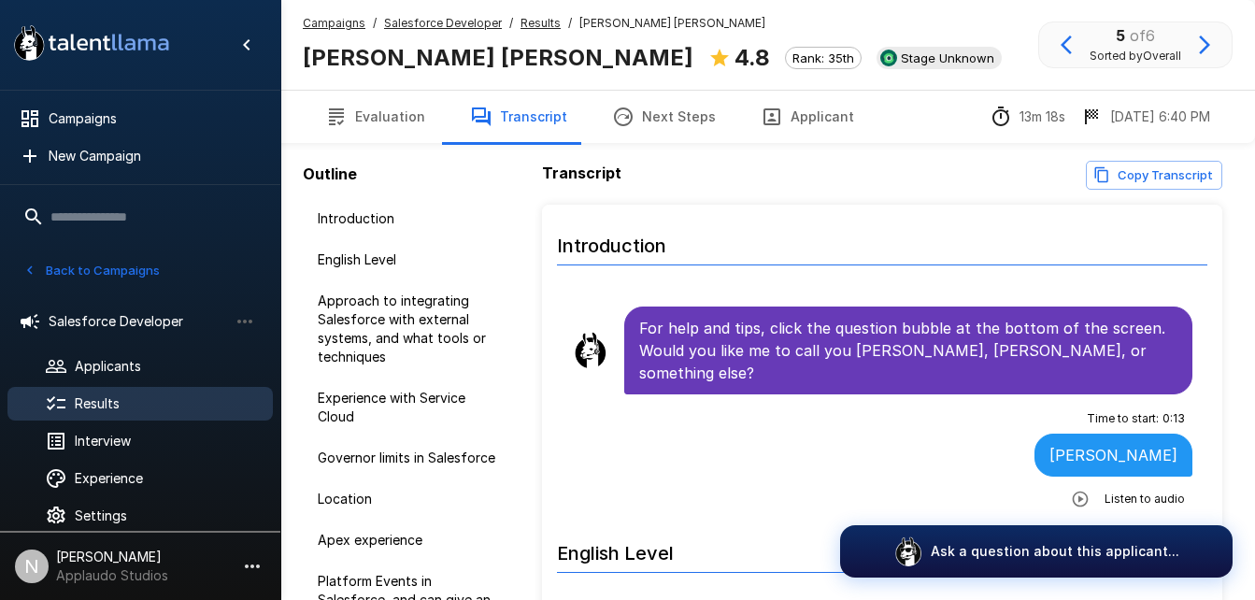
click at [93, 406] on span "Results" at bounding box center [166, 403] width 183 height 19
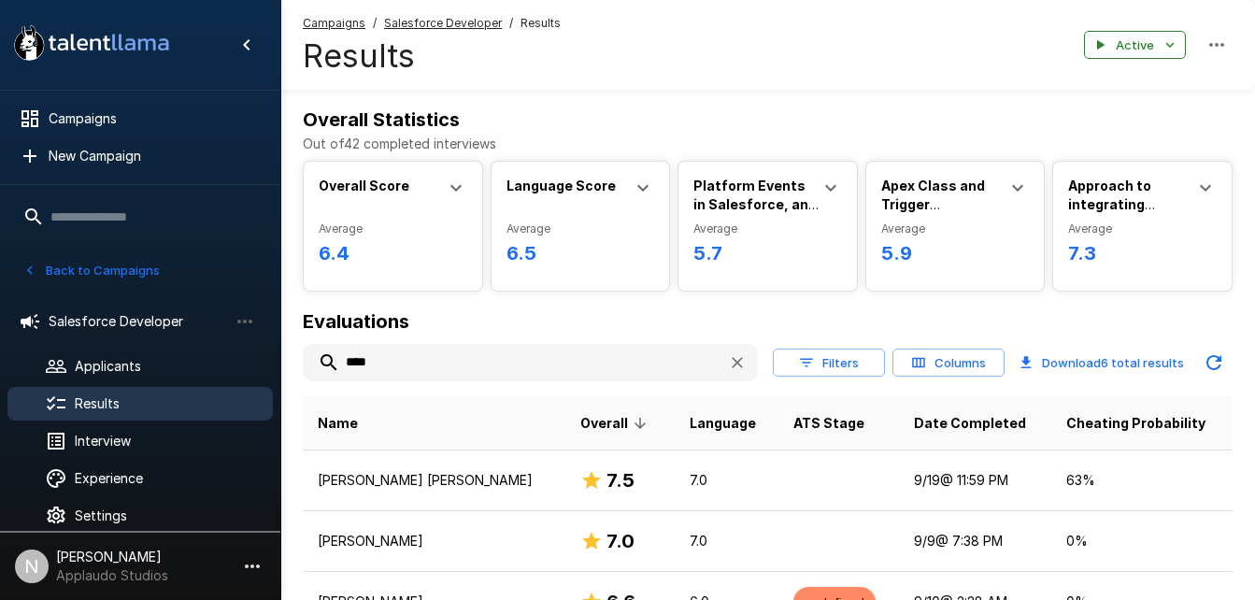
click at [446, 353] on input "****" at bounding box center [508, 363] width 410 height 34
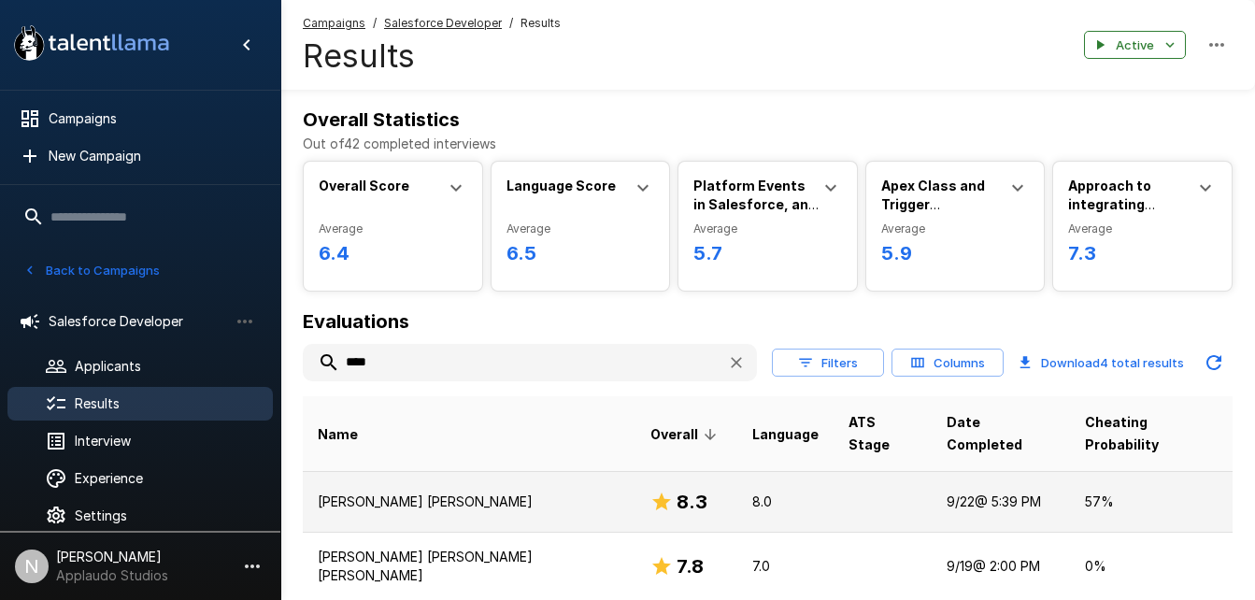
type input "****"
click at [475, 492] on p "[PERSON_NAME] [PERSON_NAME]" at bounding box center [469, 501] width 303 height 19
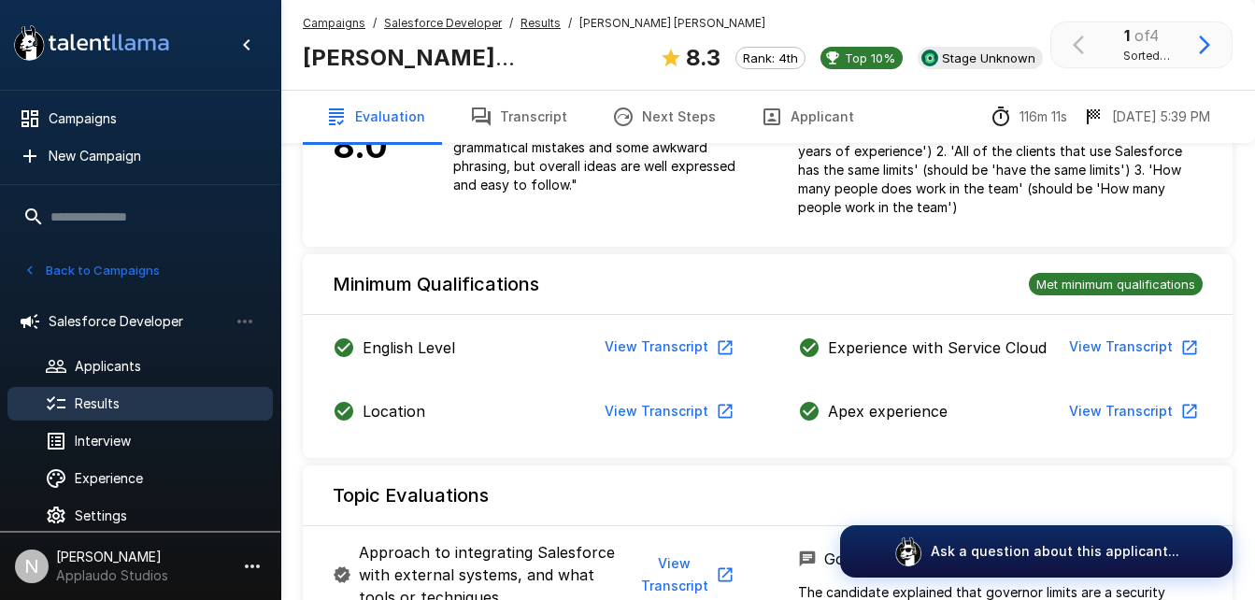
scroll to position [556, 0]
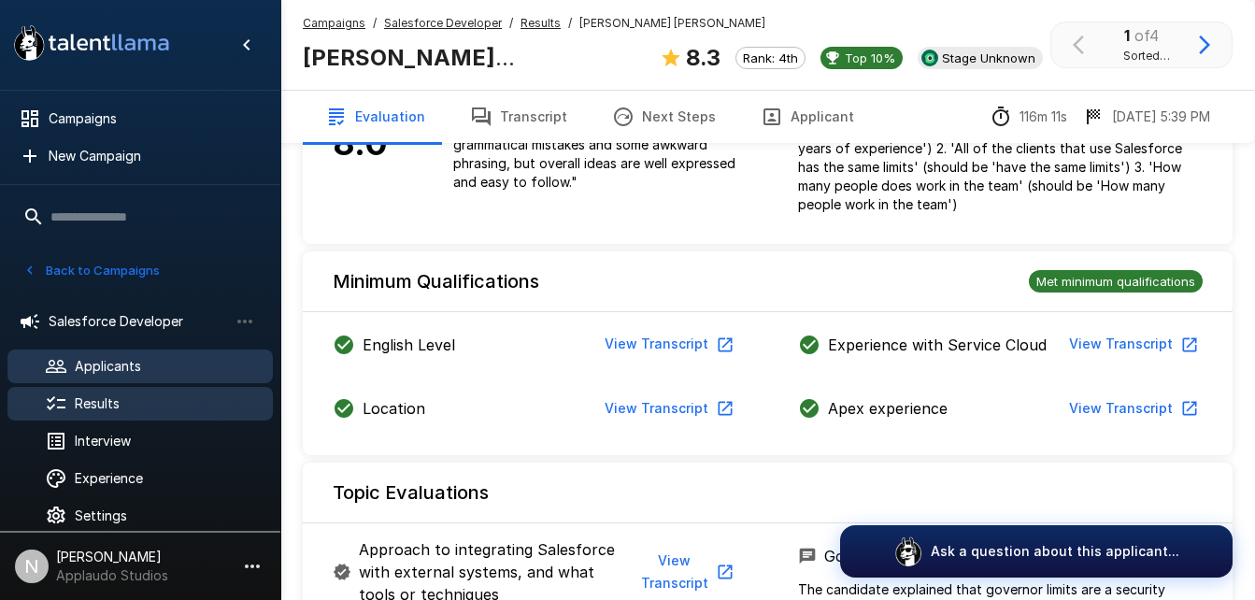
click at [94, 380] on div "Applicants" at bounding box center [139, 366] width 265 height 34
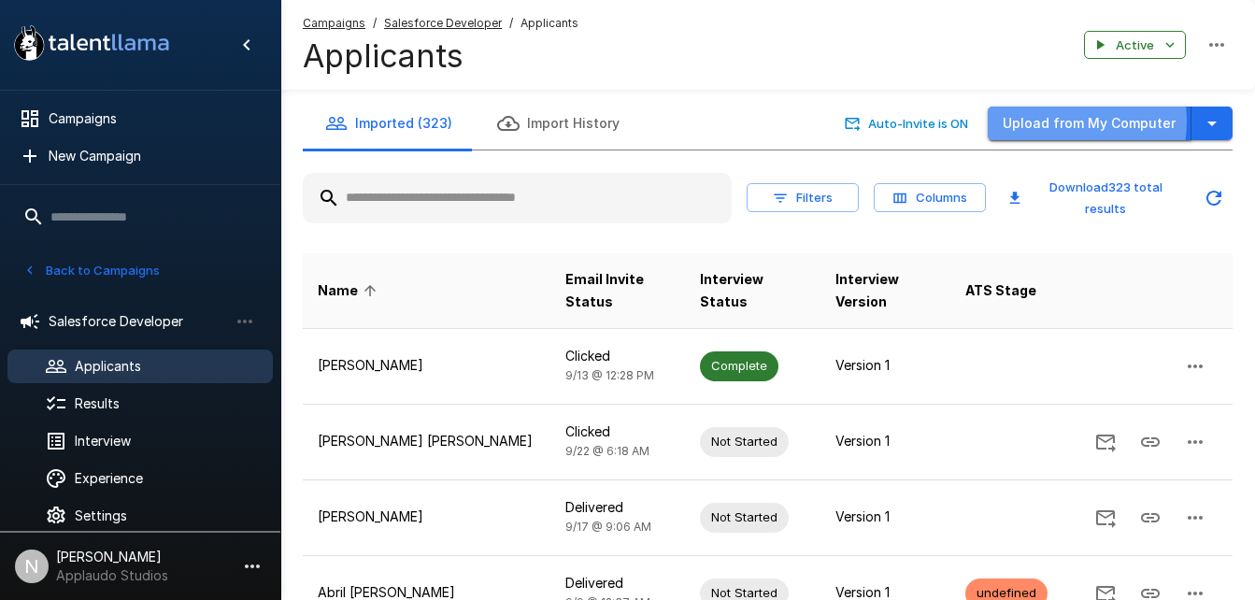
drag, startPoint x: 1054, startPoint y: 139, endPoint x: 1055, endPoint y: 121, distance: 17.8
click at [1055, 121] on button "Upload from My Computer" at bounding box center [1090, 124] width 204 height 35
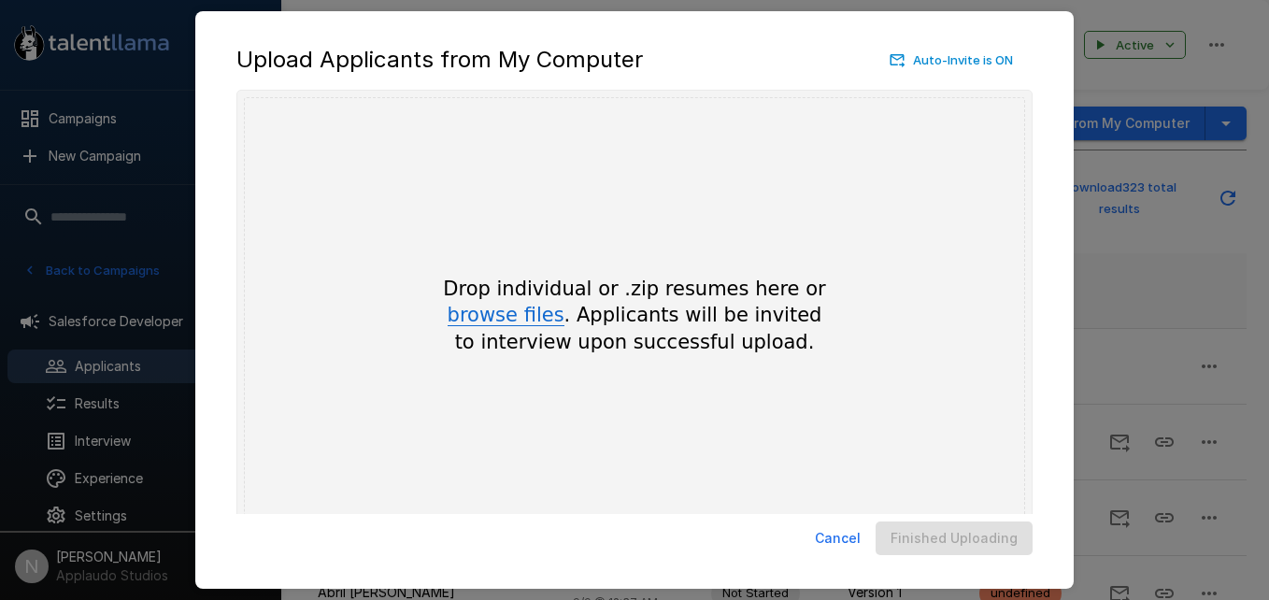
click at [521, 326] on button "browse files" at bounding box center [506, 316] width 117 height 21
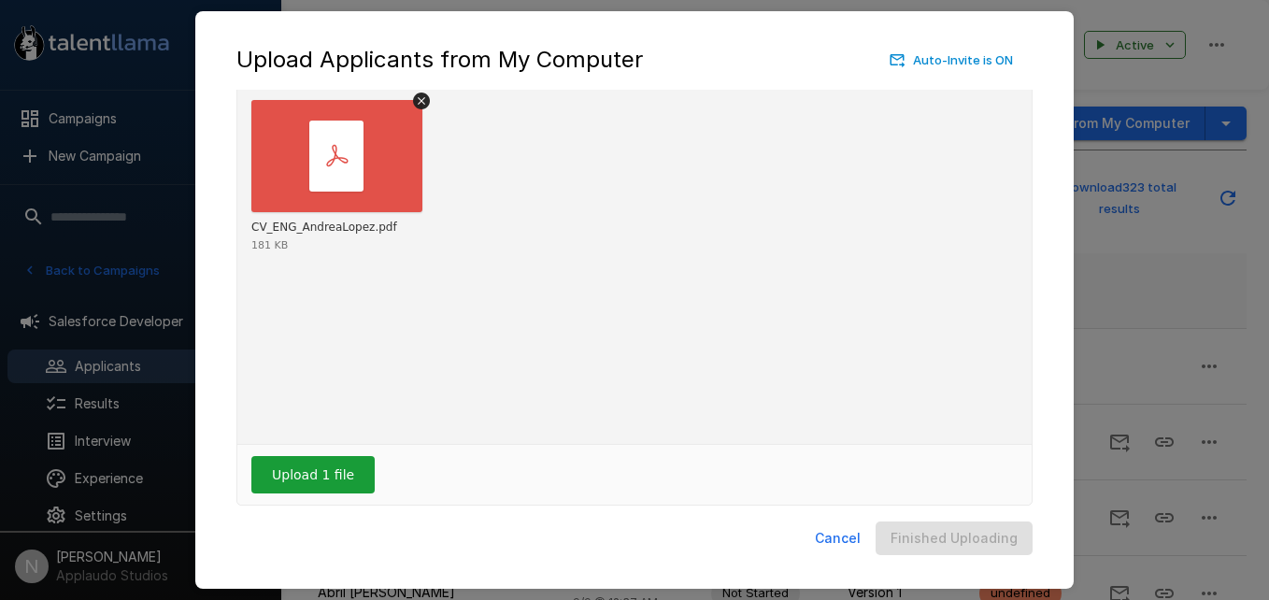
scroll to position [52, 0]
click at [336, 471] on button "Upload 1 file" at bounding box center [312, 473] width 123 height 37
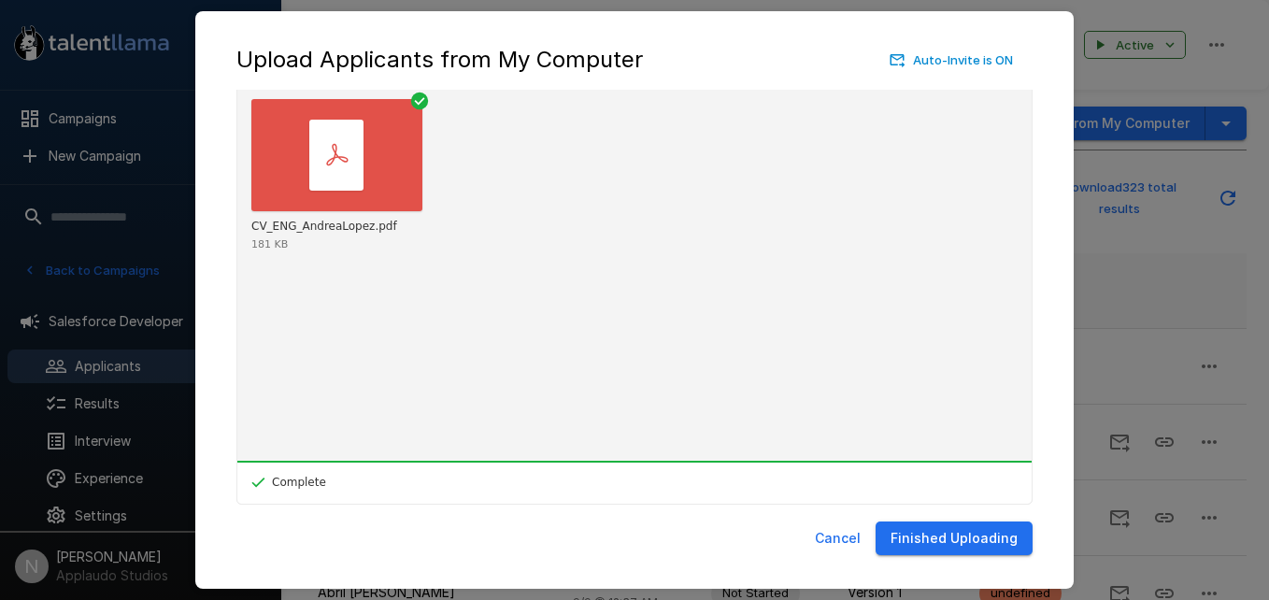
scroll to position [62, 0]
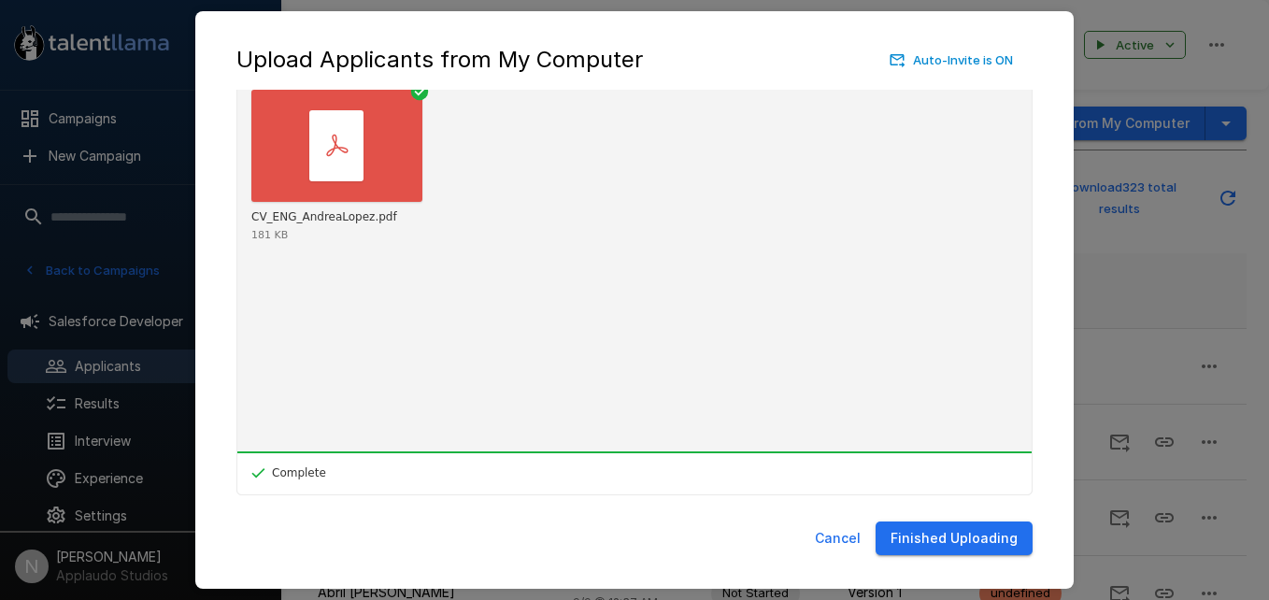
click at [996, 545] on button "Finished Uploading" at bounding box center [953, 538] width 157 height 35
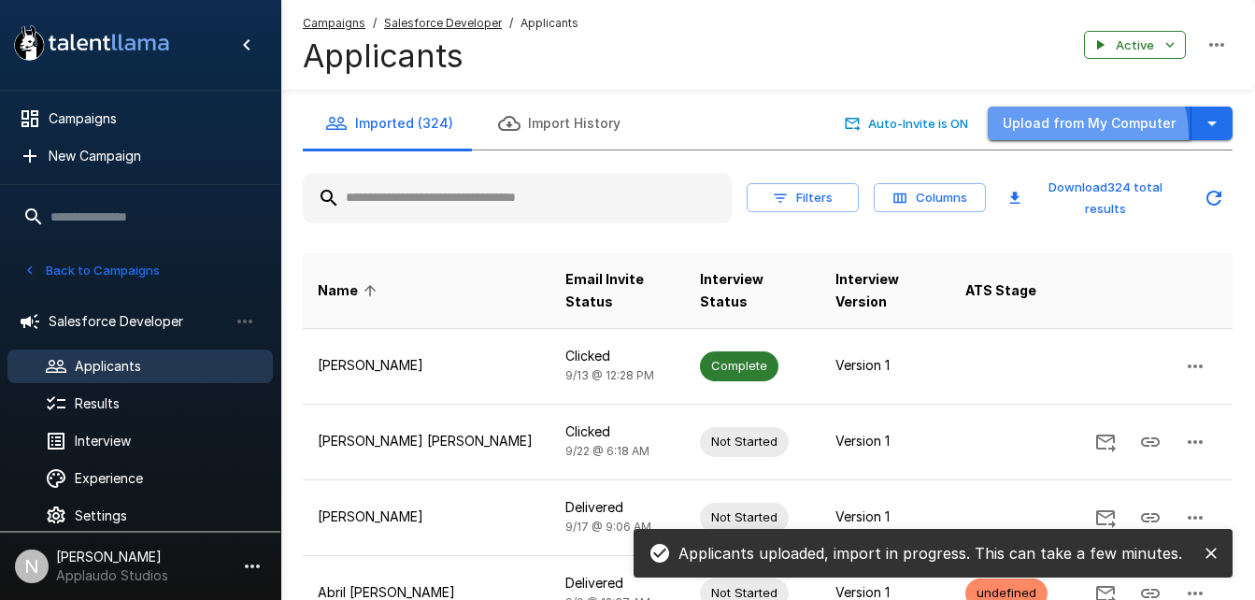
click at [1078, 136] on button "Upload from My Computer" at bounding box center [1090, 124] width 204 height 35
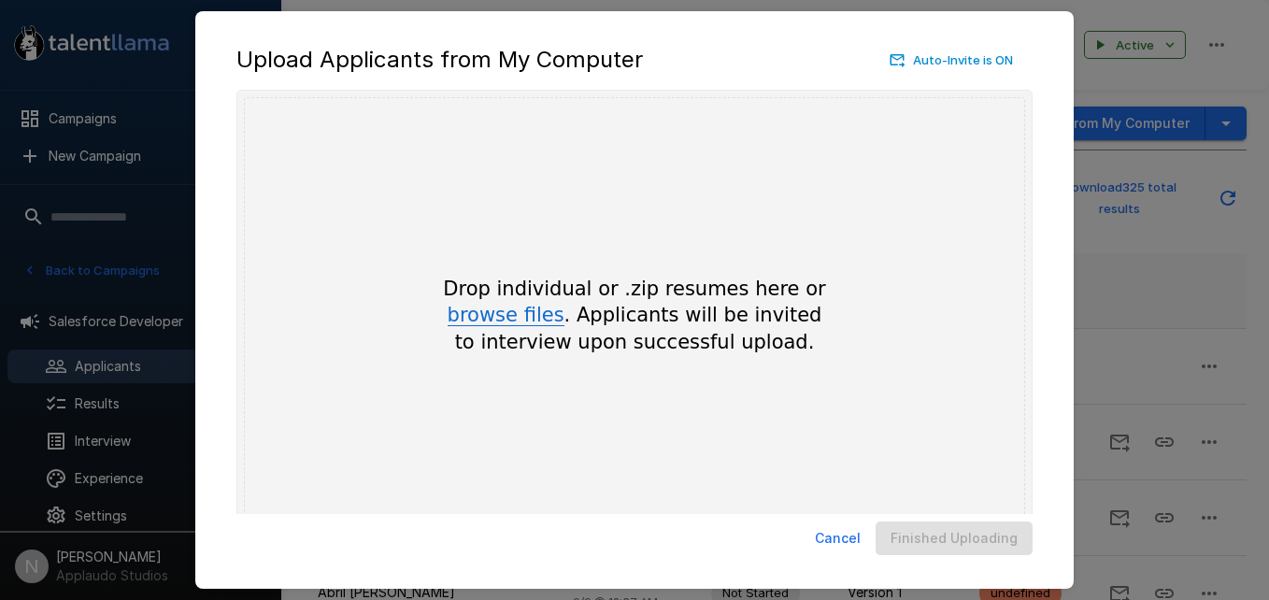
click at [541, 311] on button "browse files" at bounding box center [506, 316] width 117 height 21
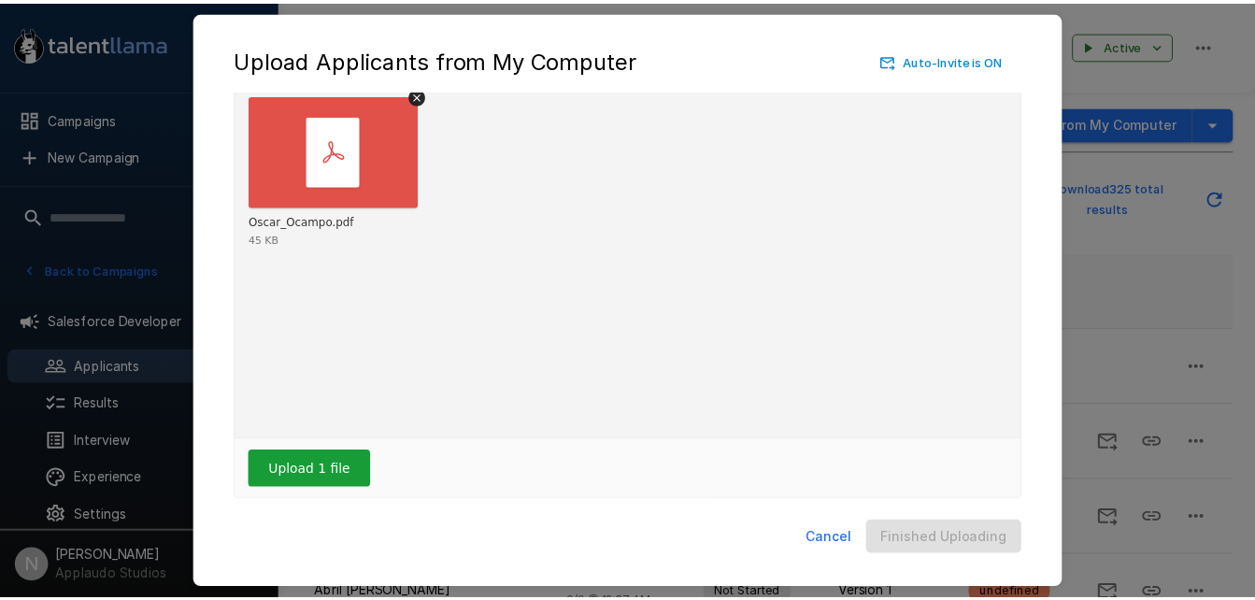
scroll to position [58, 0]
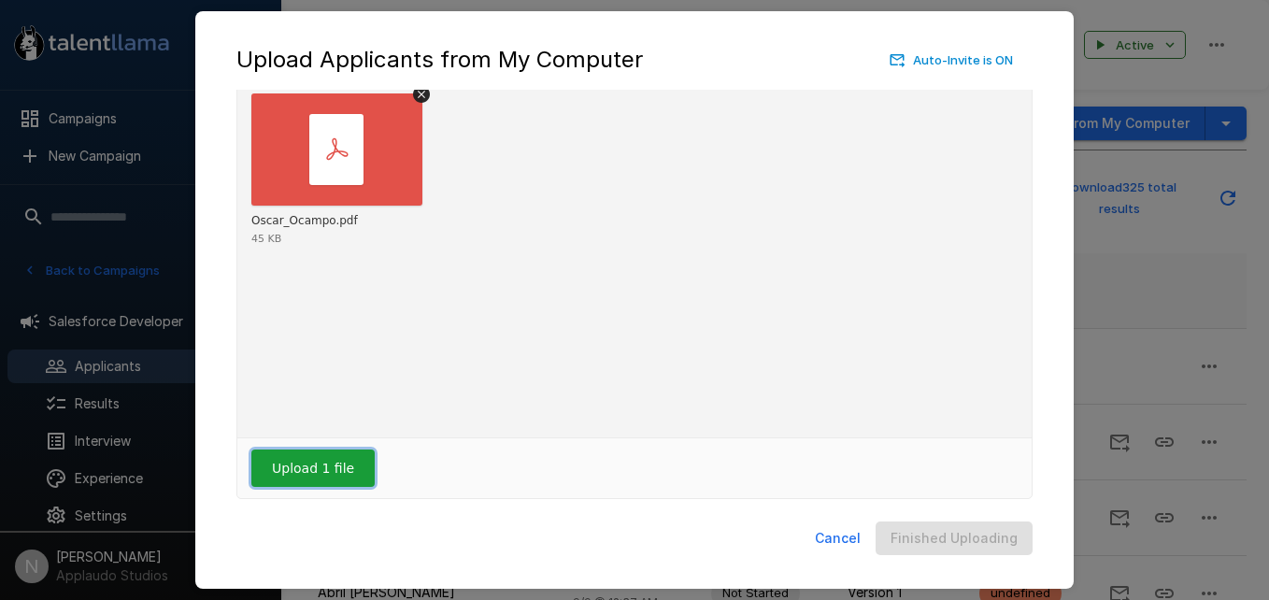
click at [339, 464] on button "Upload 1 file" at bounding box center [312, 467] width 123 height 37
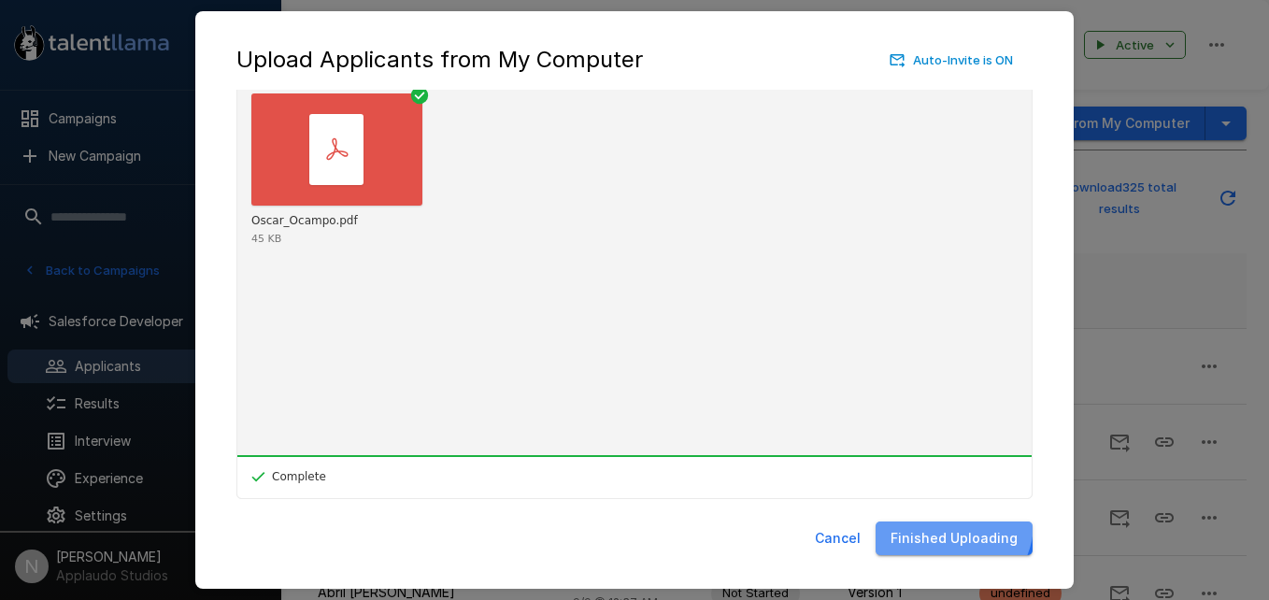
click at [954, 522] on button "Finished Uploading" at bounding box center [953, 538] width 157 height 35
